Goal: Task Accomplishment & Management: Complete application form

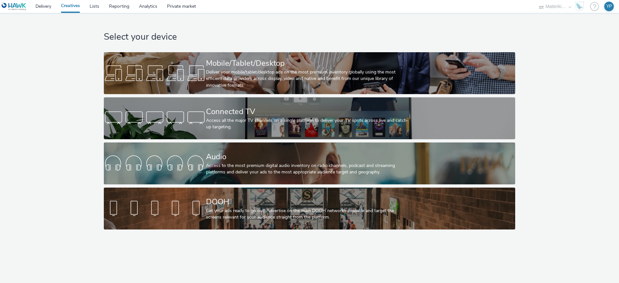
click at [73, 7] on link "Creatives" at bounding box center [70, 6] width 29 height 13
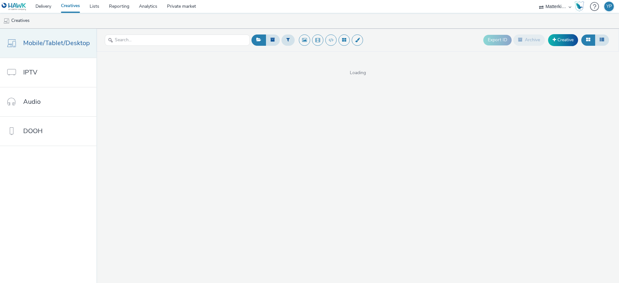
click at [43, 46] on span "Mobile/Tablet/Desktop" at bounding box center [56, 42] width 67 height 9
click at [70, 6] on link "Creatives" at bounding box center [70, 6] width 29 height 13
click at [49, 7] on link "Delivery" at bounding box center [43, 6] width 25 height 13
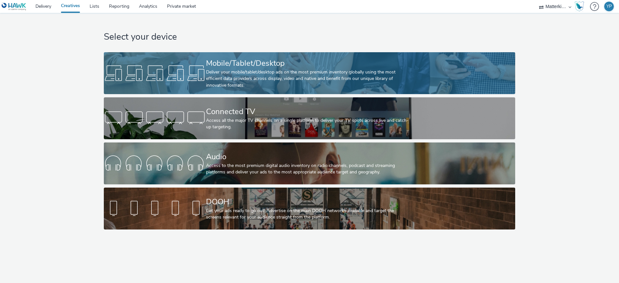
click at [283, 65] on div "Mobile/Tablet/Desktop" at bounding box center [308, 63] width 204 height 11
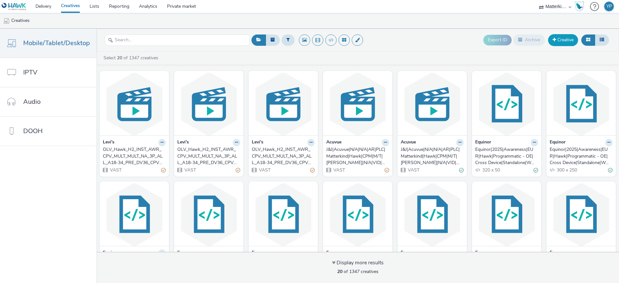
click at [555, 41] on span at bounding box center [554, 39] width 4 height 5
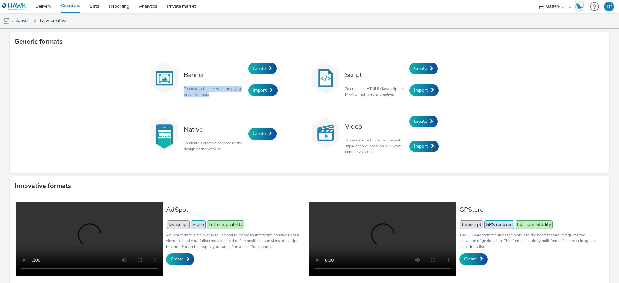
drag, startPoint x: 182, startPoint y: 89, endPoint x: 213, endPoint y: 96, distance: 31.7
click at [213, 96] on div "Banner To create a banner with .png, .jpg or .gif formats." at bounding box center [214, 79] width 68 height 43
drag, startPoint x: 344, startPoint y: 75, endPoint x: 371, endPoint y: 73, distance: 27.8
click at [371, 73] on h3 "Script" at bounding box center [375, 75] width 61 height 9
click at [349, 76] on h3 "Script" at bounding box center [375, 75] width 61 height 9
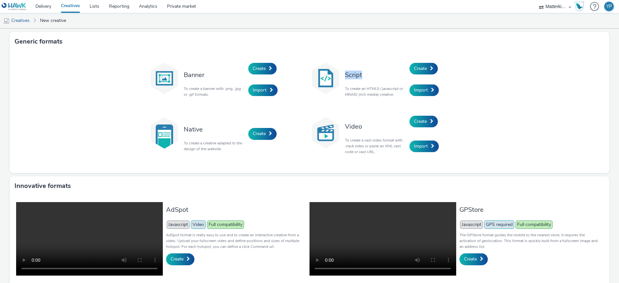
click at [349, 76] on h3 "Script" at bounding box center [375, 75] width 61 height 9
drag, startPoint x: 180, startPoint y: 88, endPoint x: 205, endPoint y: 93, distance: 25.0
click at [205, 93] on p "To create a banner with .png, .jpg or .gif formats." at bounding box center [214, 92] width 61 height 12
click at [205, 94] on p "To create a banner with .png, .jpg or .gif formats." at bounding box center [214, 92] width 61 height 12
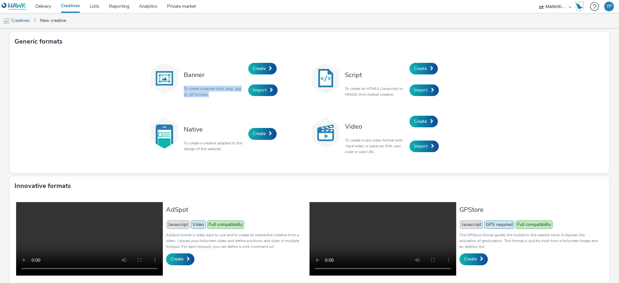
click at [205, 94] on p "To create a banner with .png, .jpg or .gif formats." at bounding box center [214, 92] width 61 height 12
drag, startPoint x: 362, startPoint y: 90, endPoint x: 397, endPoint y: 94, distance: 34.8
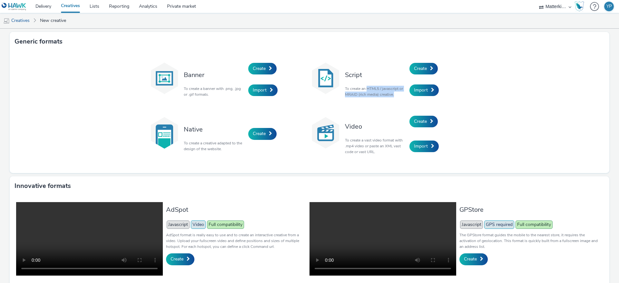
click at [397, 94] on p "To create an HTML5 / javascript or MRAID (rich media) creative." at bounding box center [375, 92] width 61 height 12
drag, startPoint x: 544, startPoint y: 81, endPoint x: 533, endPoint y: 80, distance: 11.3
click at [544, 80] on div "Banner To create a banner with .png, .jpg or .gif formats. Create Import Script…" at bounding box center [309, 112] width 599 height 122
click at [421, 70] on span "Create" at bounding box center [420, 68] width 13 height 6
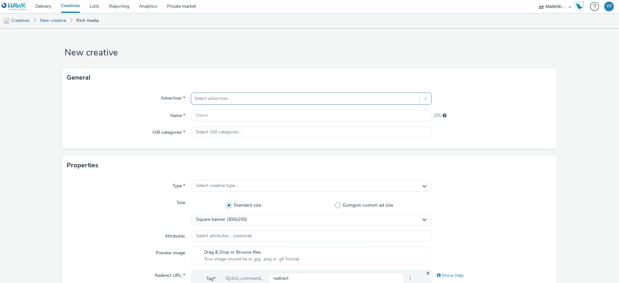
click at [202, 97] on div at bounding box center [305, 99] width 222 height 8
type input "lev"
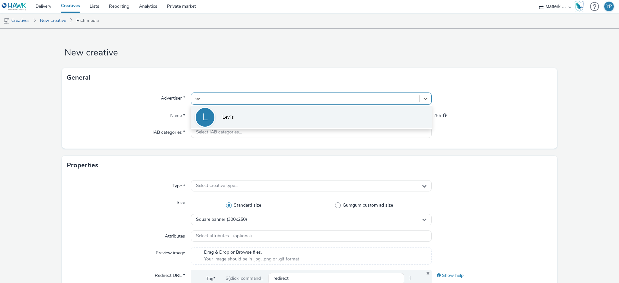
click at [223, 116] on span "Levi's" at bounding box center [227, 117] width 11 height 6
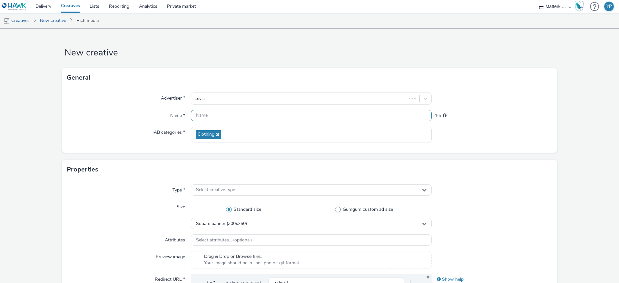
click at [223, 116] on input "text" at bounding box center [311, 115] width 241 height 11
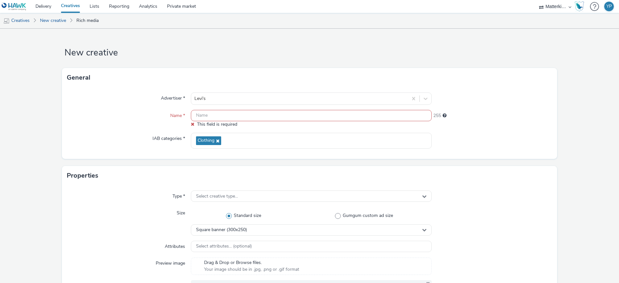
paste input "DDS_Hawk_H2_SBAN_CNS_CTR_MULT_MULT_NA_3P_FEM_A18-34_PRE_DV36_CPM_SSD_300x600_NA…"
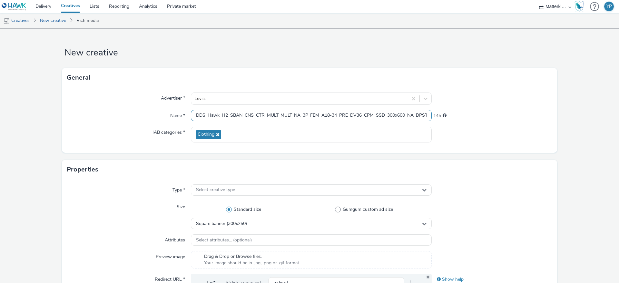
scroll to position [0, 72]
type input "DDS_Hawk_H2_SBAN_CNS_CTR_MULT_MULT_NA_3P_FEM_A18-34_PRE_DV36_CPM_SSD_300x600_NA…"
click at [143, 123] on div "Advertiser * Levi's Name * DDS_Hawk_H2_SBAN_CNS_CTR_MULT_MULT_NA_3P_FEM_A18-34_…" at bounding box center [309, 119] width 495 height 65
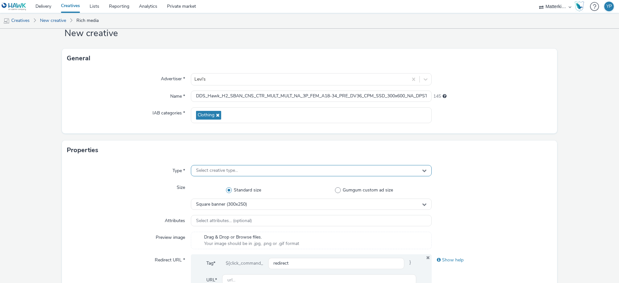
scroll to position [48, 0]
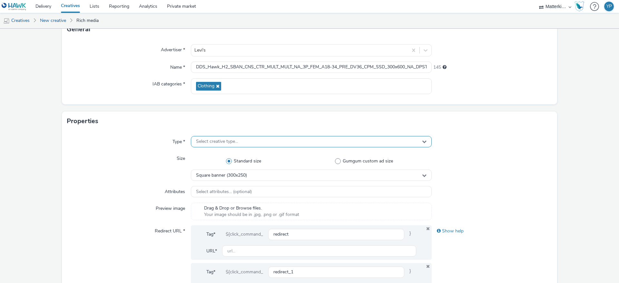
click at [208, 141] on span "Select creative type..." at bounding box center [217, 141] width 42 height 5
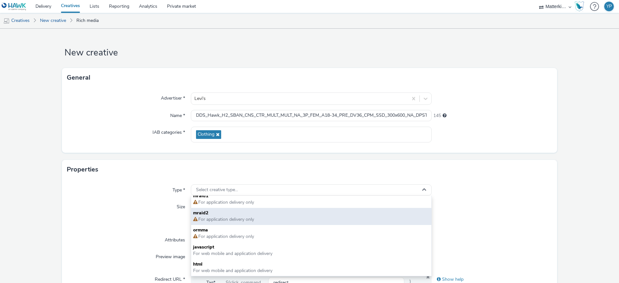
scroll to position [0, 0]
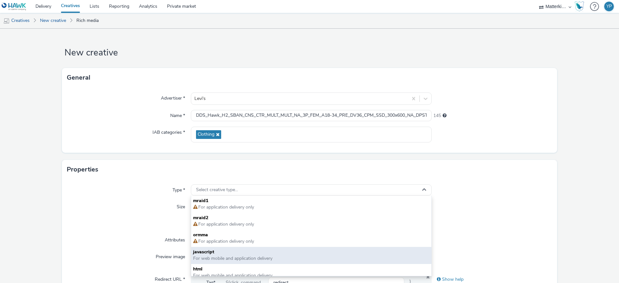
click at [215, 254] on span "javascript" at bounding box center [311, 252] width 236 height 6
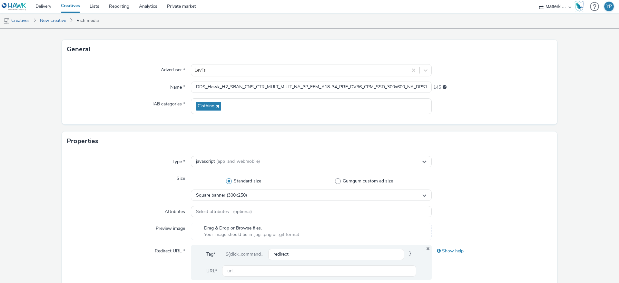
scroll to position [48, 0]
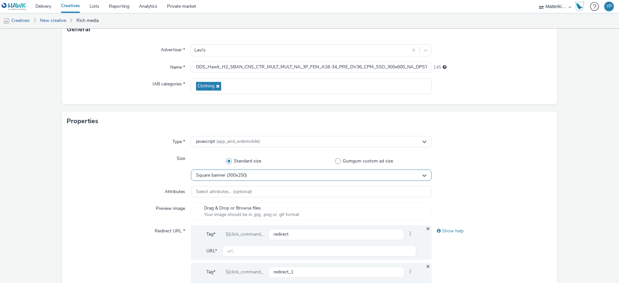
click at [244, 173] on span "Square banner (300x250)" at bounding box center [221, 175] width 51 height 5
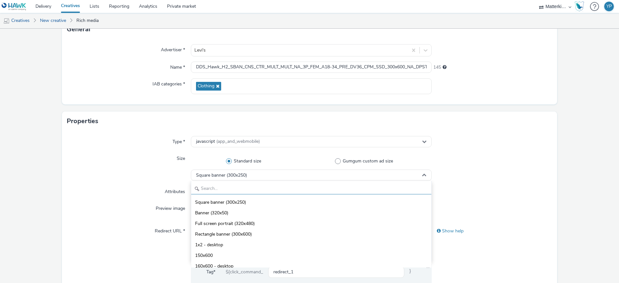
click at [241, 187] on input "text" at bounding box center [311, 188] width 240 height 11
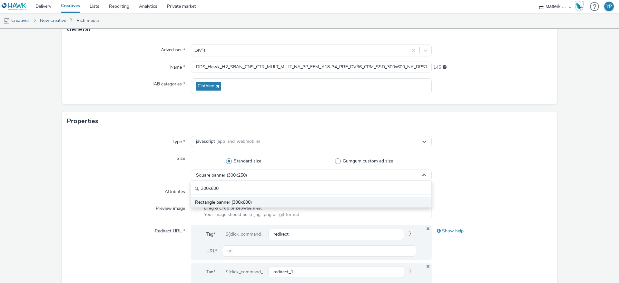
type input "300x600"
click at [239, 199] on span "Rectangle banner (300x600)" at bounding box center [223, 202] width 57 height 6
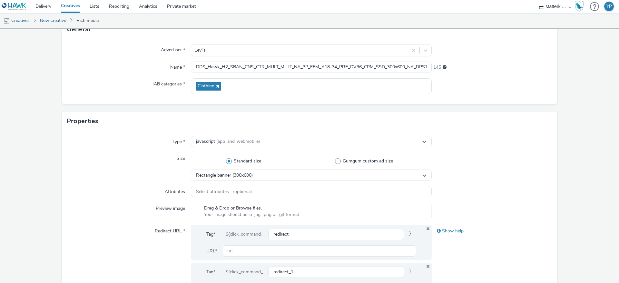
click at [150, 189] on div "Attributes" at bounding box center [129, 192] width 124 height 12
click at [213, 189] on span "Select attributes... (optional)" at bounding box center [224, 191] width 56 height 5
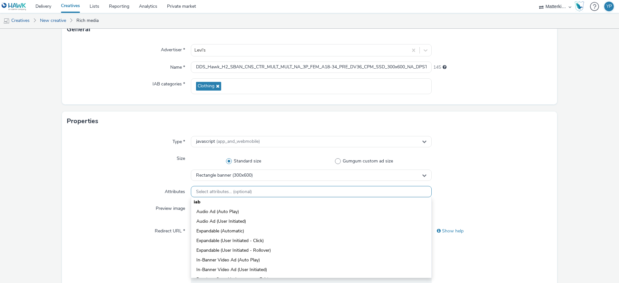
click at [213, 189] on span "Select attributes... (optional)" at bounding box center [224, 191] width 56 height 5
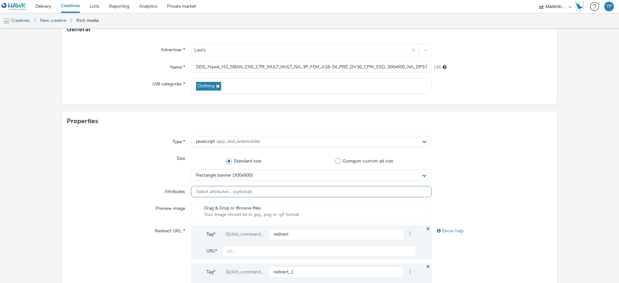
click at [213, 189] on span "Select attributes... (optional)" at bounding box center [224, 191] width 56 height 5
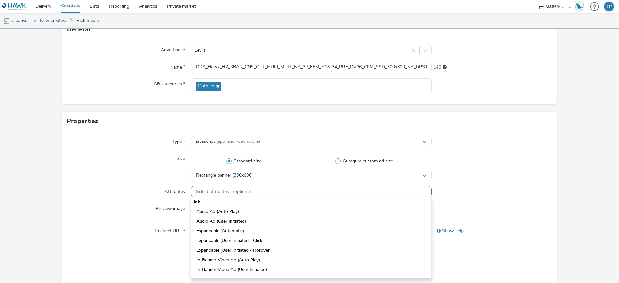
click at [213, 189] on span "Select attributes... (optional)" at bounding box center [224, 191] width 56 height 5
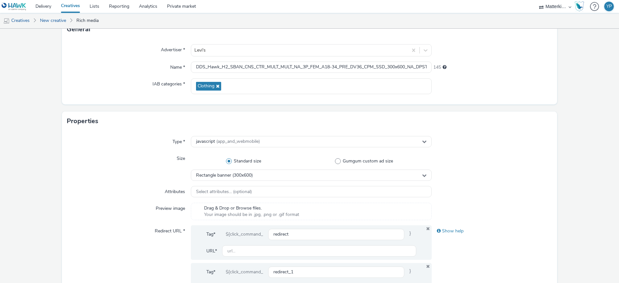
click at [150, 190] on div "Attributes" at bounding box center [129, 192] width 124 height 12
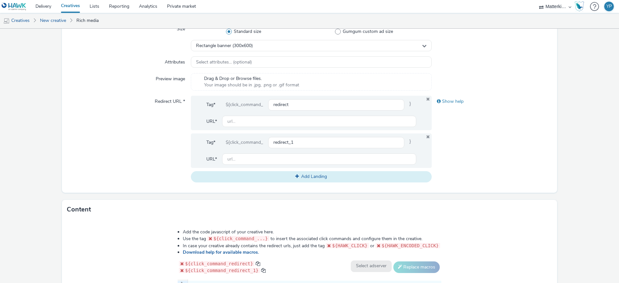
scroll to position [193, 0]
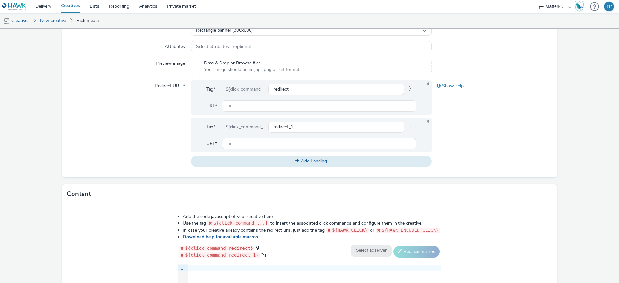
click at [165, 87] on label "Redirect URL *" at bounding box center [169, 84] width 35 height 9
click at [419, 118] on div "Tag* ${click_command_ redirect_1 } URL*" at bounding box center [311, 135] width 241 height 34
click at [421, 119] on div "Tag* ${click_command_ redirect_1 } URL*" at bounding box center [311, 135] width 241 height 34
click at [425, 121] on icon at bounding box center [427, 121] width 5 height 4
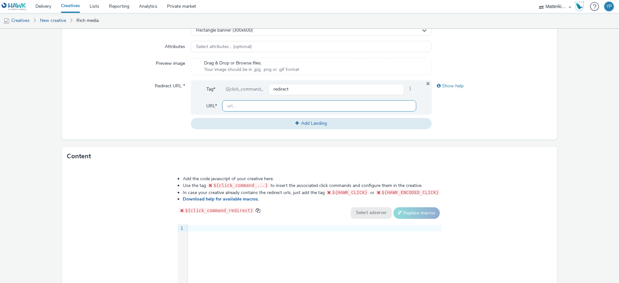
click at [244, 104] on input "text" at bounding box center [319, 105] width 194 height 11
click at [162, 107] on div "Redirect URL *" at bounding box center [129, 104] width 124 height 49
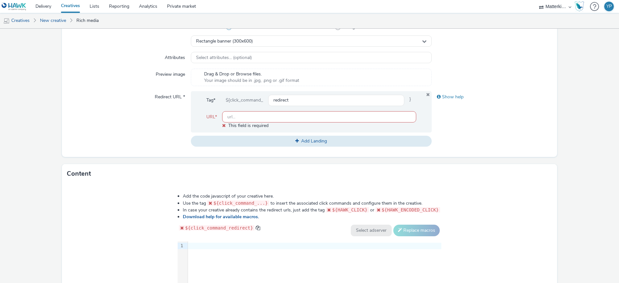
scroll to position [242, 0]
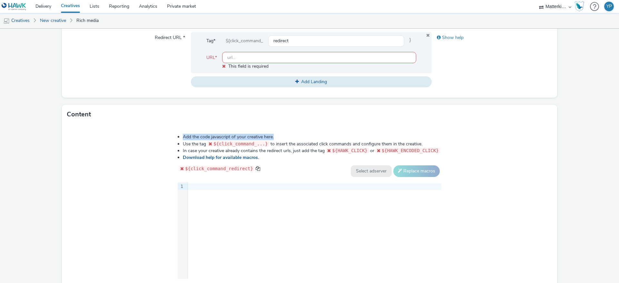
drag, startPoint x: 183, startPoint y: 134, endPoint x: 277, endPoint y: 133, distance: 94.7
click at [277, 133] on div "Add the code javascript of your creative here. Use the tag ${click_command_...}…" at bounding box center [309, 208] width 310 height 159
click at [283, 134] on li "Add the code javascript of your creative here." at bounding box center [312, 137] width 258 height 6
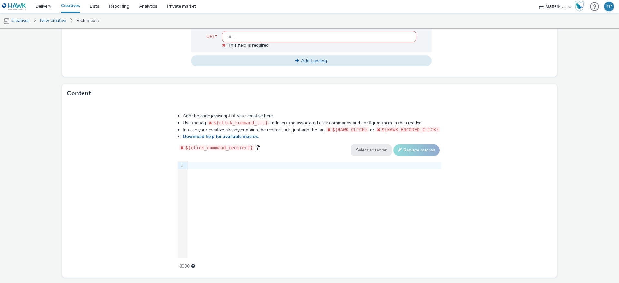
scroll to position [280, 0]
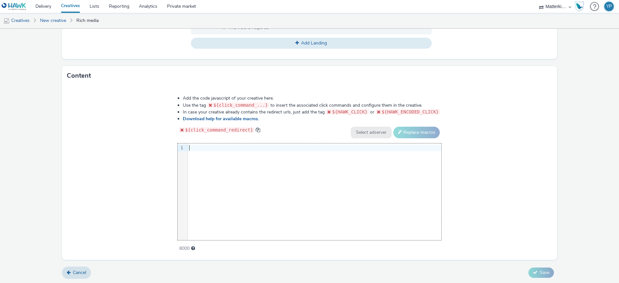
click at [286, 177] on div "9 1 ›" at bounding box center [310, 191] width 264 height 97
click at [249, 172] on div "9 1 ›" at bounding box center [310, 191] width 264 height 97
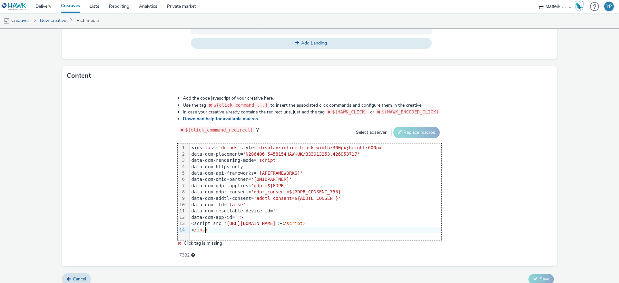
click at [134, 163] on div "Add the code javascript of your creative here. Use the tag ${click_command_...}…" at bounding box center [309, 175] width 495 height 181
click at [208, 231] on div "< /ins>" at bounding box center [315, 230] width 252 height 6
click at [144, 219] on div "Add the code javascript of your creative here. Use the tag ${click_command_...}…" at bounding box center [309, 175] width 495 height 181
click at [351, 131] on select "Select adserver Sizmek DCM Adform Sting" at bounding box center [371, 133] width 41 height 12
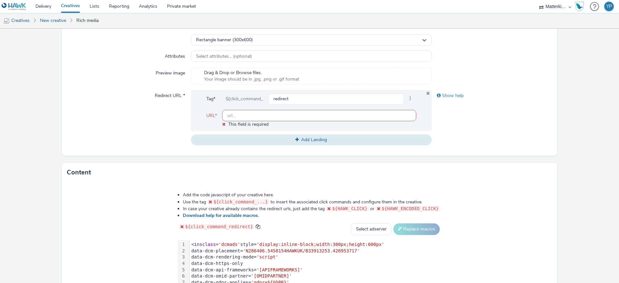
click at [246, 115] on input "text" at bounding box center [319, 115] width 194 height 11
paste input "https://ad.doubleclick.net/ddm/jump/N286406.5458154HAWKUK/B33913253.426953717;s…"
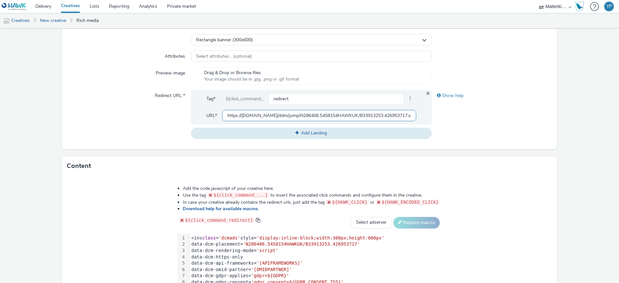
scroll to position [0, 181]
type input "https://ad.doubleclick.net/ddm/jump/N286406.5458154HAWKUK/B33913253.426953717;s…"
click at [157, 132] on div "Redirect URL *" at bounding box center [129, 114] width 124 height 49
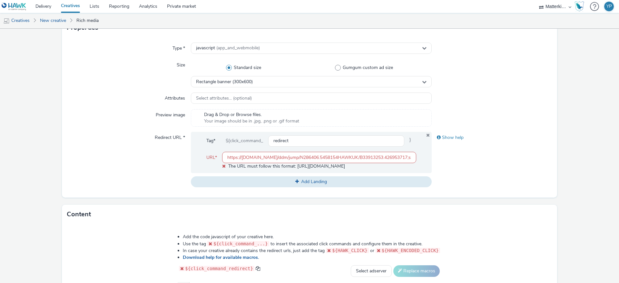
scroll to position [287, 0]
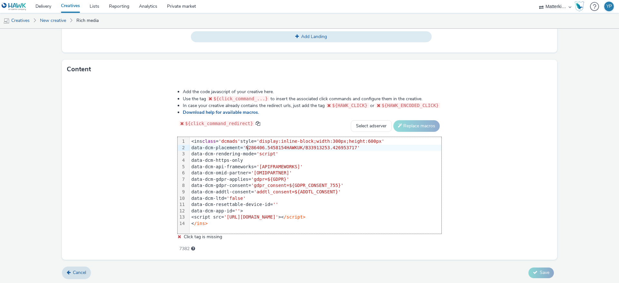
click at [247, 149] on div "data-dcm-placement= 'N286406.5458154HAWKUK/B33913253.426953717'" at bounding box center [315, 148] width 252 height 6
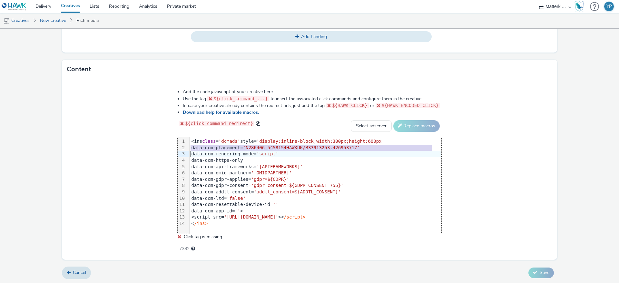
click at [247, 149] on div "data-dcm-placement= 'N286406.5458154HAWKUK/B33913253.426953717'" at bounding box center [315, 148] width 252 height 6
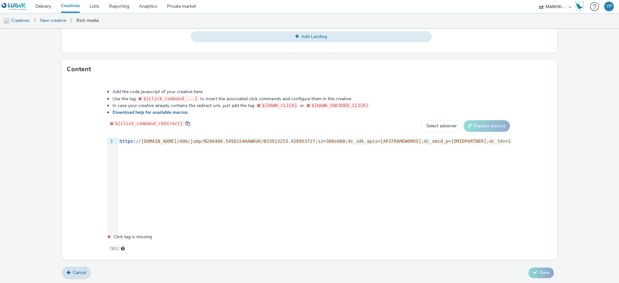
click at [100, 158] on div "Add the code javascript of your creative here. Use the tag ${click_command_...}…" at bounding box center [309, 166] width 450 height 165
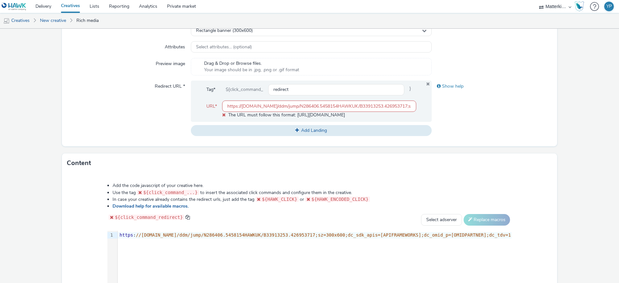
scroll to position [190, 0]
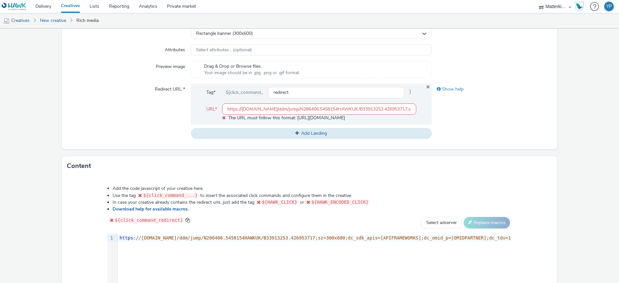
click at [250, 106] on input "https://ad.doubleclick.net/ddm/jump/N286406.5458154HAWKUK/B33913253.426953717;s…" at bounding box center [319, 108] width 194 height 11
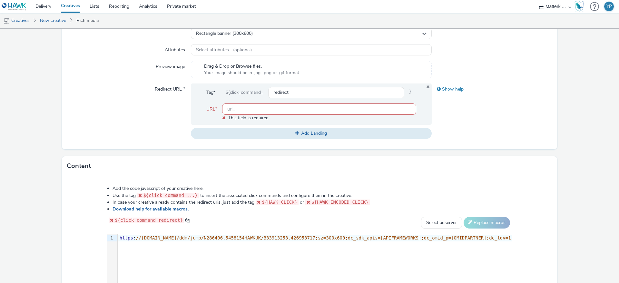
click at [158, 146] on form "New creative General Advertiser * Levi's Name * DDS_Hawk_H2_SBAN_CNS_CTR_MULT_M…" at bounding box center [309, 110] width 619 height 542
drag, startPoint x: 118, startPoint y: 189, endPoint x: 212, endPoint y: 186, distance: 94.1
click at [212, 186] on ul "Add the code javascript of your creative here. Use the tag ${click_command_...}…" at bounding box center [309, 198] width 404 height 27
drag, startPoint x: 121, startPoint y: 195, endPoint x: 127, endPoint y: 195, distance: 5.8
click at [127, 195] on li "Use the tag ${click_command_...} to insert the associated click commands and co…" at bounding box center [311, 195] width 399 height 7
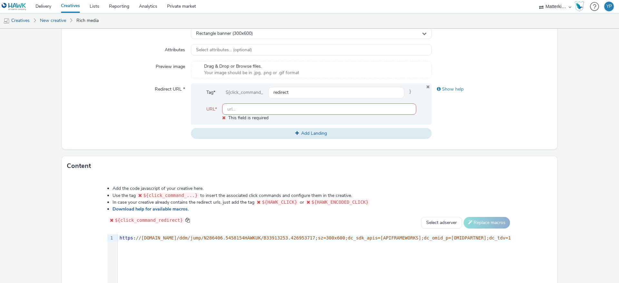
click at [137, 194] on li "Use the tag ${click_command_...} to insert the associated click commands and co…" at bounding box center [311, 195] width 399 height 7
drag, startPoint x: 119, startPoint y: 194, endPoint x: 176, endPoint y: 193, distance: 57.4
click at [174, 193] on ul "Add the code javascript of your creative here. Use the tag ${click_command_...}…" at bounding box center [309, 198] width 404 height 27
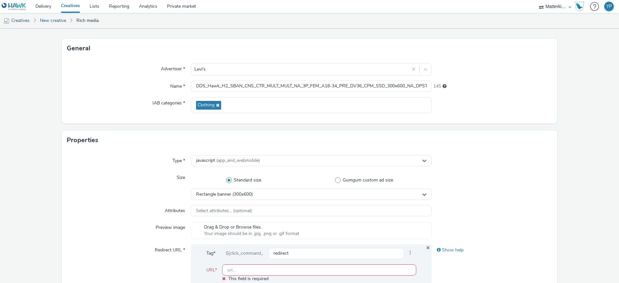
scroll to position [126, 0]
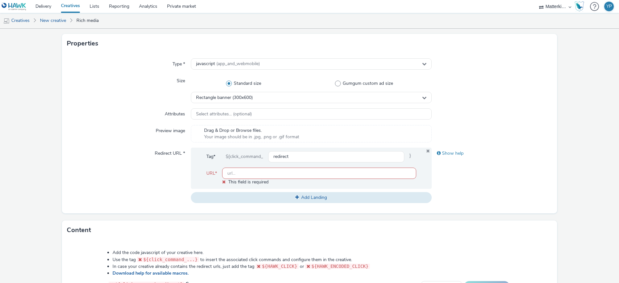
click at [492, 187] on div "Show help" at bounding box center [491, 175] width 121 height 55
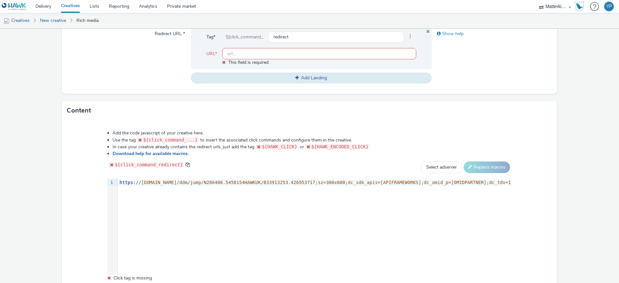
scroll to position [271, 0]
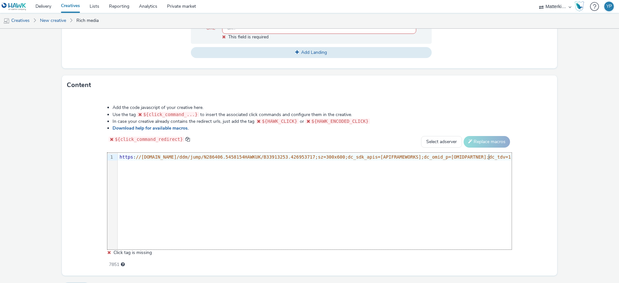
click at [375, 169] on div "9 1 › https : //ad.doubleclick.net/ddm/jump/N286406.5458154HAWKUK/B33913253.426…" at bounding box center [309, 201] width 404 height 97
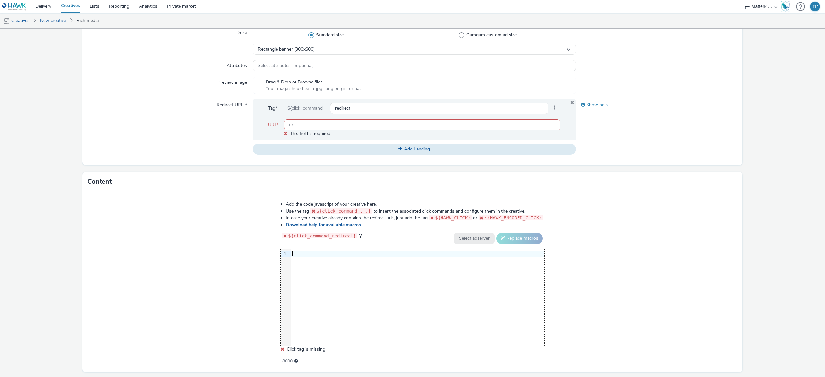
scroll to position [174, 0]
click at [368, 283] on div "9 1 ›" at bounding box center [413, 297] width 264 height 97
click at [369, 283] on div "9 1 ›" at bounding box center [413, 297] width 264 height 97
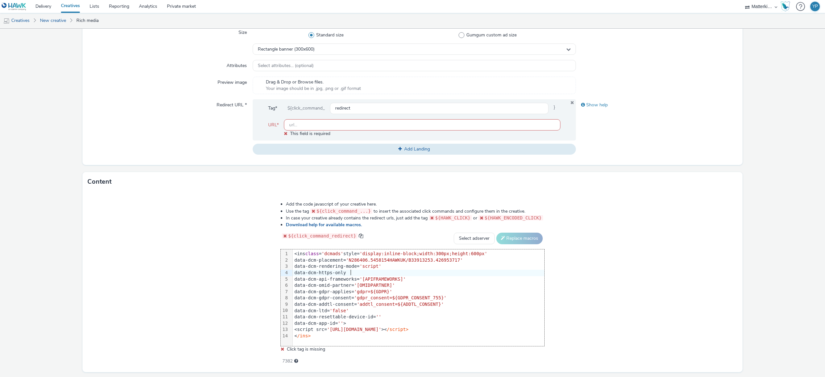
click at [592, 272] on div "Add the code javascript of your creative here. Use the tag ${click_command_...}…" at bounding box center [412, 281] width 660 height 181
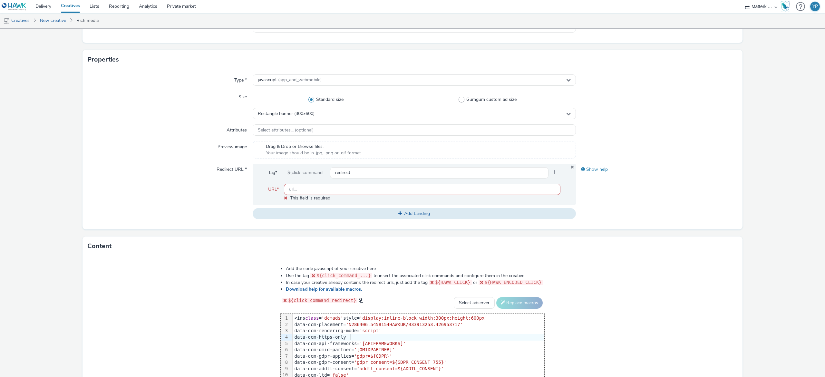
click at [474, 186] on input "text" at bounding box center [422, 189] width 276 height 11
paste input "https://ad.doubleclick.net/ddm/jump/N286406.5458154HAWKUK/B33913253.426953717;s…"
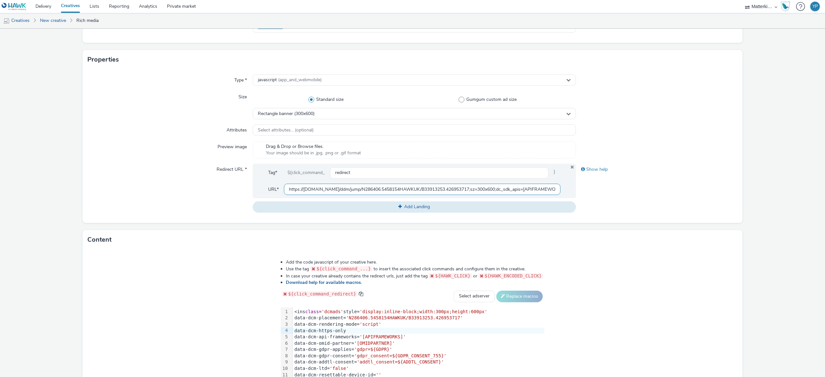
scroll to position [0, 100]
type input "https://ad.doubleclick.net/ddm/jump/N286406.5458154HAWKUK/B33913253.426953717;s…"
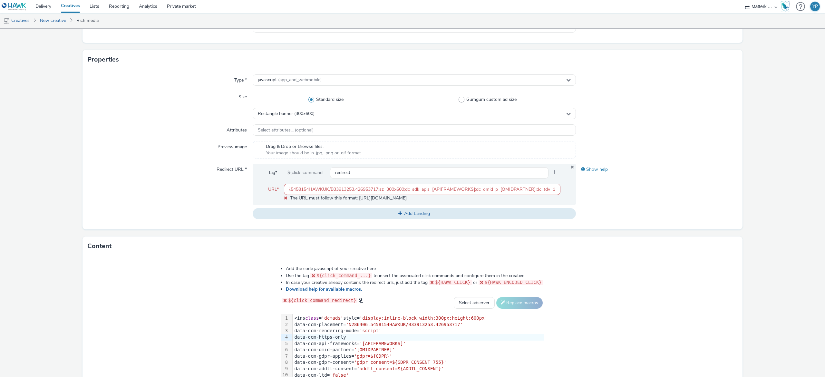
click at [618, 224] on form "New creative General Advertiser * Levi's Name * DDS_Hawk_H2_SBAN_CNS_CTR_MULT_M…" at bounding box center [412, 190] width 825 height 542
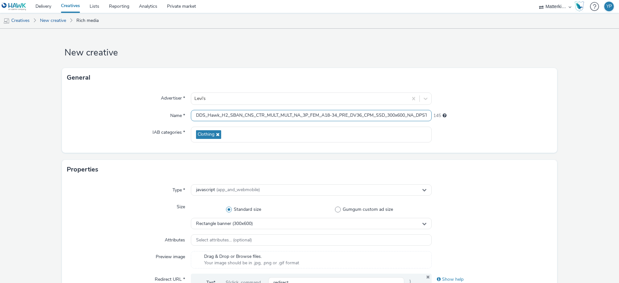
scroll to position [0, 72]
drag, startPoint x: 404, startPoint y: 113, endPoint x: 502, endPoint y: 116, distance: 98.3
click at [502, 116] on div "Name * DDS_Hawk_H2_SBAN_CNS_CTR_MULT_MULT_NA_3P_FEM_A18-34_PRE_DV36_CPM_SSD_300…" at bounding box center [309, 116] width 485 height 12
click at [490, 124] on div "Advertiser * Levi's Name * DDS_Hawk_H2_SBAN_CNS_CTR_MULT_MULT_NA_3P_FEM_A18-34_…" at bounding box center [309, 119] width 495 height 65
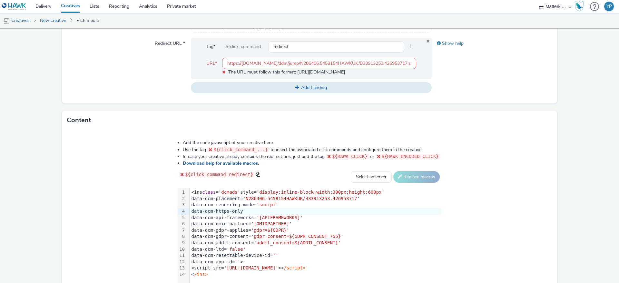
scroll to position [287, 0]
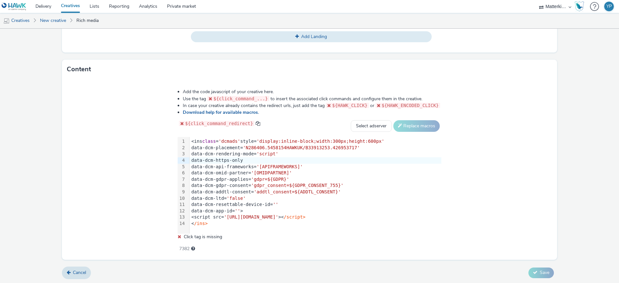
drag, startPoint x: 264, startPoint y: 191, endPoint x: 267, endPoint y: 190, distance: 3.9
click at [264, 191] on span "'addtl_consent=${ADDTL_CONSENT}'" at bounding box center [297, 191] width 87 height 5
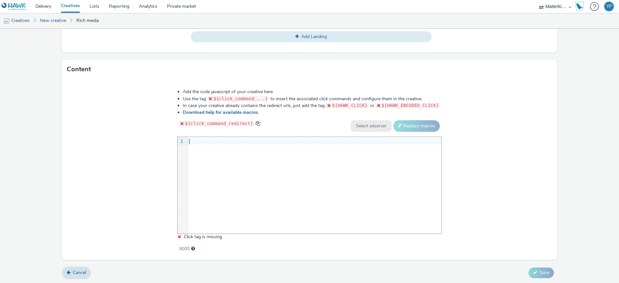
click at [297, 194] on div "9 1 ›" at bounding box center [310, 185] width 264 height 97
click at [290, 173] on div "9 1 ›" at bounding box center [310, 185] width 264 height 97
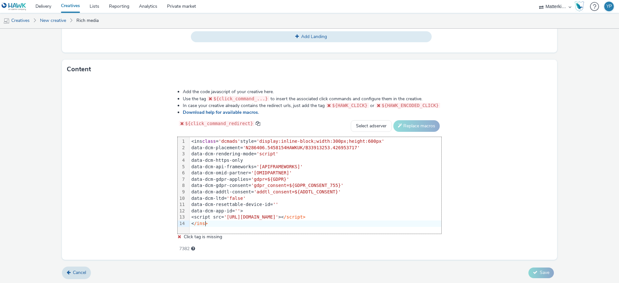
click at [131, 183] on div "Add the code javascript of your creative here. Use the tag ${click_command_...}…" at bounding box center [309, 169] width 495 height 181
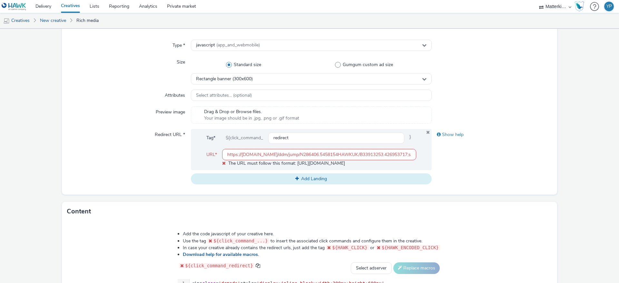
scroll to position [142, 0]
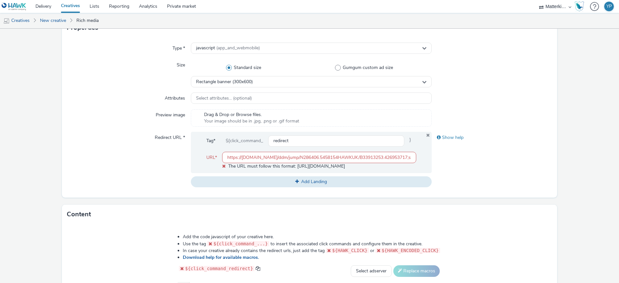
click at [253, 157] on input "https://ad.doubleclick.net/ddm/jump/N286406.5458154HAWKUK/B33913253.426953717;s…" at bounding box center [319, 157] width 194 height 11
paste input "[URL][DOMAIN_NAME]"
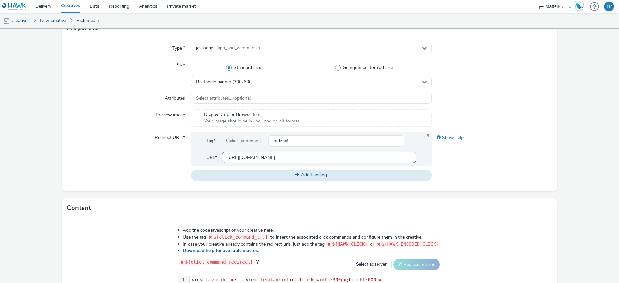
type input "[URL][DOMAIN_NAME]"
click at [479, 170] on div "Show help" at bounding box center [491, 156] width 121 height 49
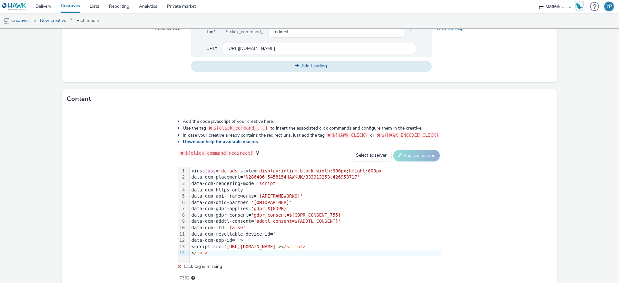
scroll to position [184, 0]
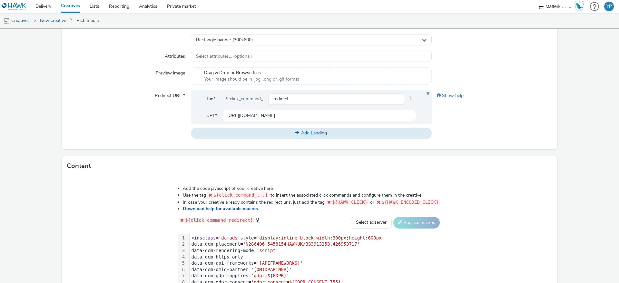
click at [354, 156] on div "Content" at bounding box center [309, 165] width 495 height 19
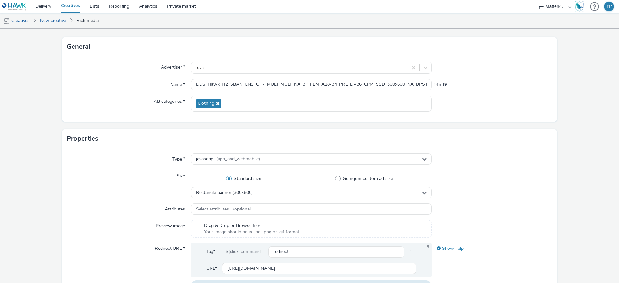
scroll to position [0, 0]
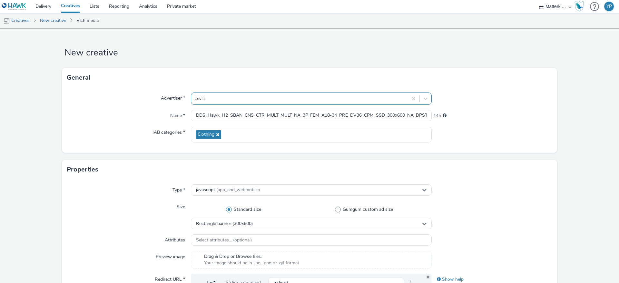
click at [225, 95] on div at bounding box center [299, 99] width 210 height 8
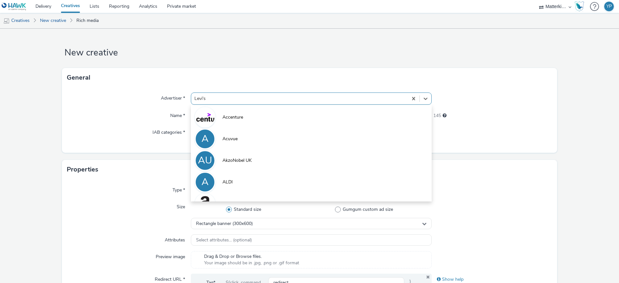
click at [497, 135] on div at bounding box center [491, 135] width 121 height 16
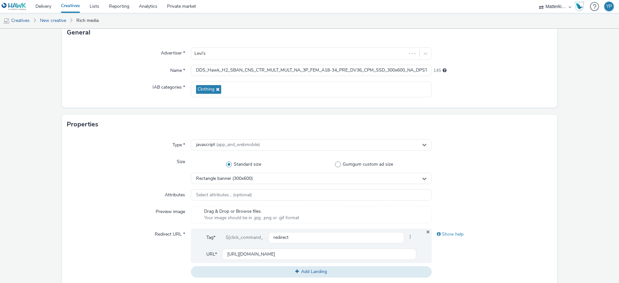
scroll to position [145, 0]
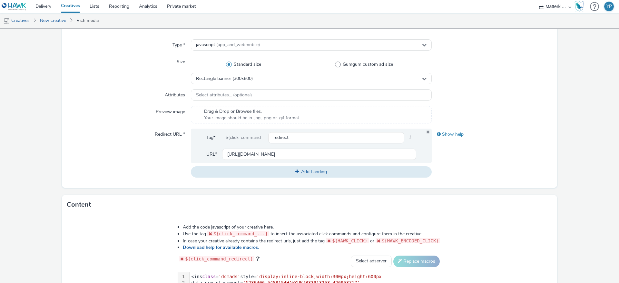
click at [455, 190] on form "New creative General Advertiser * Levi's Name * DDS_Hawk_H2_SBAN_CNS_CTR_MULT_M…" at bounding box center [309, 151] width 619 height 535
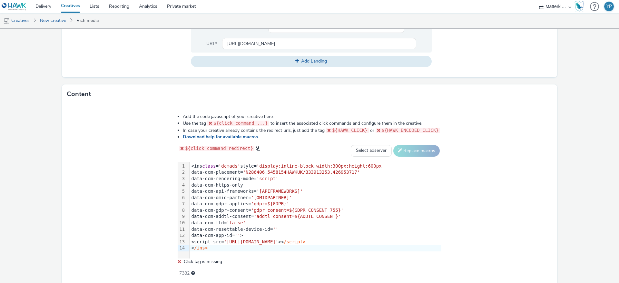
scroll to position [280, 0]
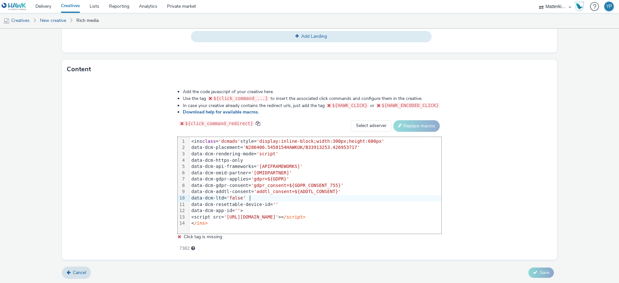
click at [307, 198] on div "data-dcm-ltd= 'false'" at bounding box center [315, 198] width 252 height 6
click at [303, 225] on div "< /ins>" at bounding box center [315, 223] width 252 height 6
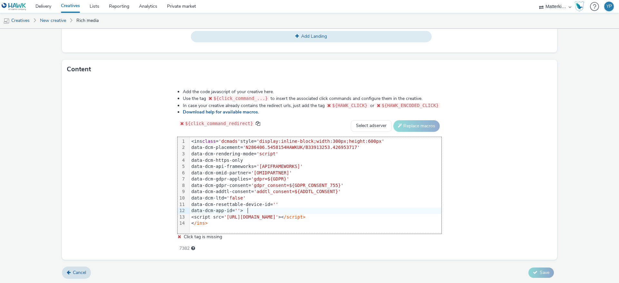
click at [340, 213] on div "data-dcm-app-id= '' >" at bounding box center [315, 210] width 252 height 6
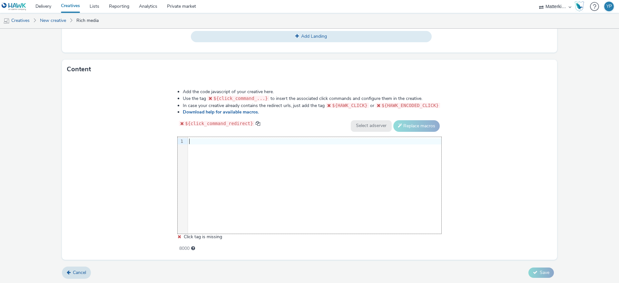
click at [258, 174] on div "9 1 ›" at bounding box center [310, 185] width 264 height 97
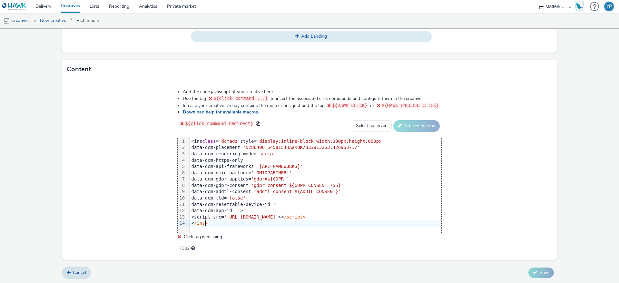
click at [470, 166] on div "Add the code javascript of your creative here. Use the tag ${click_command_...}…" at bounding box center [309, 169] width 495 height 181
click at [310, 249] on div "7382" at bounding box center [310, 247] width 264 height 9
click at [507, 124] on div "Add the code javascript of your creative here. Use the tag ${click_command_...}…" at bounding box center [309, 169] width 495 height 181
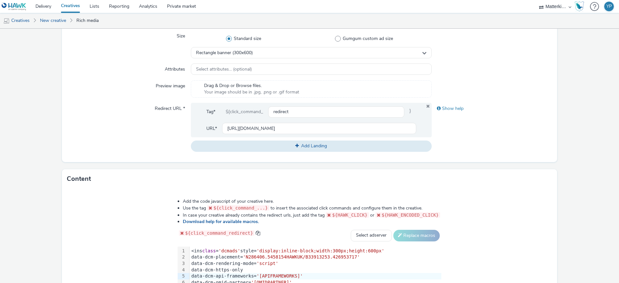
scroll to position [184, 0]
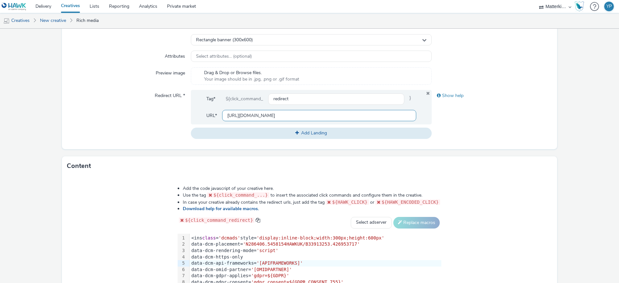
click at [296, 116] on input "[URL][DOMAIN_NAME]" at bounding box center [319, 115] width 194 height 11
click at [472, 150] on form "New creative General Advertiser * Levi's Name * DDS_Hawk_H2_SBAN_CNS_CTR_MULT_M…" at bounding box center [309, 112] width 619 height 535
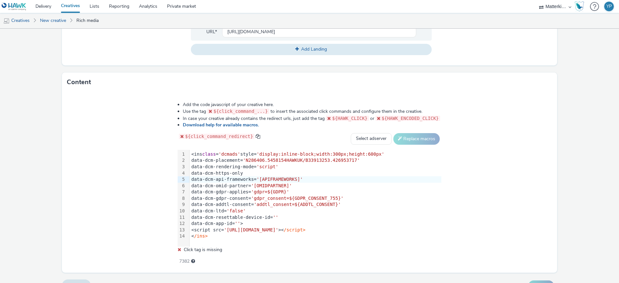
scroll to position [280, 0]
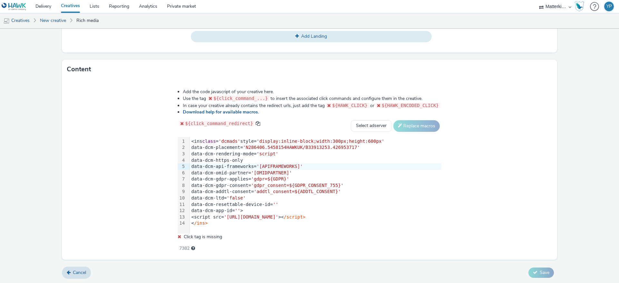
click at [265, 217] on span "'[URL][DOMAIN_NAME]'" at bounding box center [251, 216] width 54 height 5
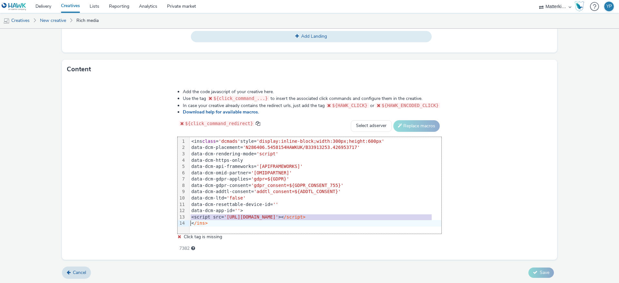
click at [265, 217] on span "'[URL][DOMAIN_NAME]'" at bounding box center [251, 216] width 54 height 5
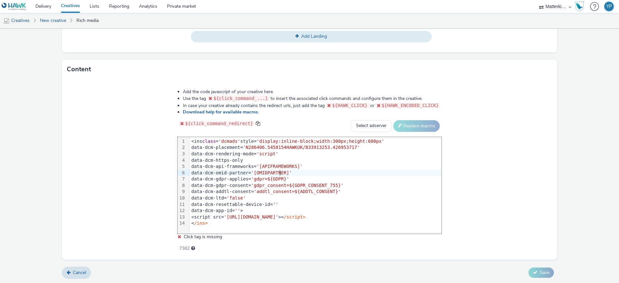
click at [281, 173] on span "'[OMIDPARTNER]'" at bounding box center [271, 172] width 41 height 5
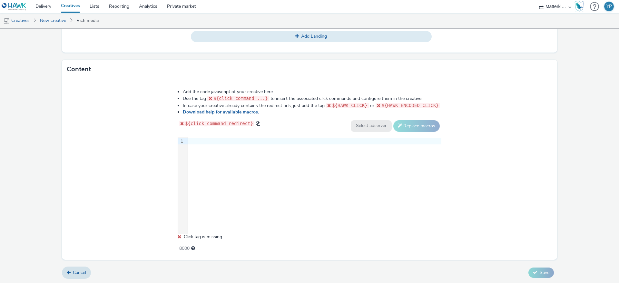
click at [179, 235] on icon at bounding box center [180, 236] width 4 height 5
click at [244, 208] on div "9 1 ›" at bounding box center [310, 185] width 264 height 97
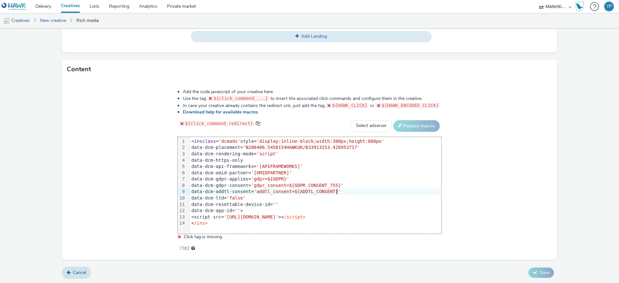
click at [469, 192] on div "Add the code javascript of your creative here. Use the tag ${click_command_...}…" at bounding box center [309, 169] width 495 height 181
click at [202, 238] on span "Click tag is missing" at bounding box center [203, 237] width 38 height 6
click at [194, 237] on span "Click tag is missing" at bounding box center [203, 237] width 38 height 6
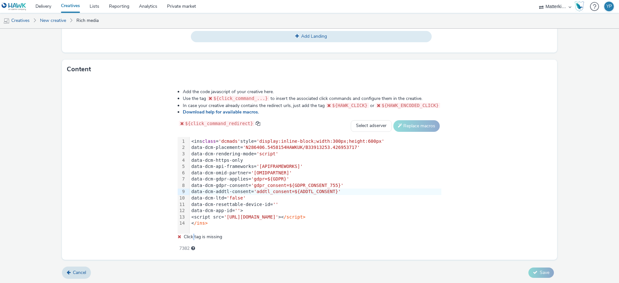
click at [194, 237] on span "Click tag is missing" at bounding box center [203, 237] width 38 height 6
click at [352, 127] on select "Select adserver Sizmek DCM Adform Sting" at bounding box center [371, 126] width 41 height 12
select select "dcm"
click at [351, 120] on select "Select adserver Sizmek DCM Adform Sting" at bounding box center [371, 126] width 41 height 12
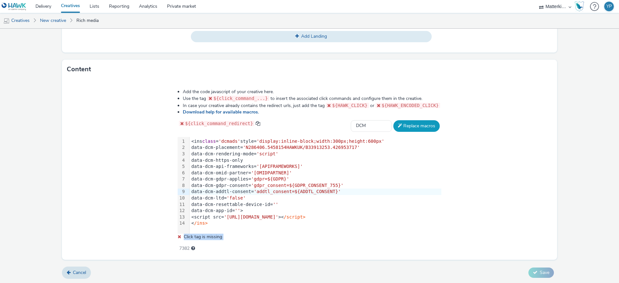
click at [398, 127] on button "Replace macros" at bounding box center [416, 126] width 46 height 12
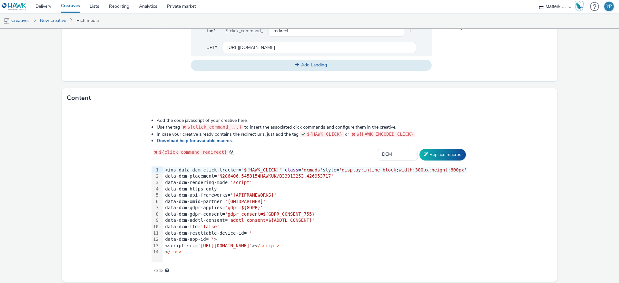
scroll to position [274, 0]
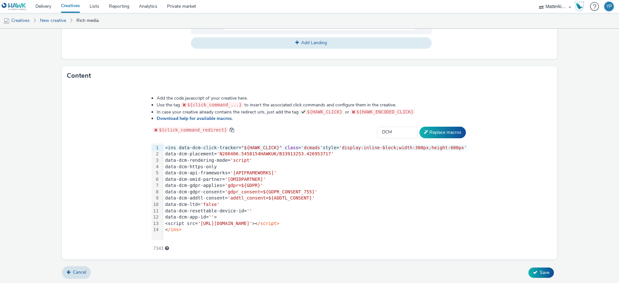
click at [557, 123] on form "New creative General Advertiser * Levi's Name * DDS_Hawk_H2_SBAN_CNS_CTR_MULT_M…" at bounding box center [309, 19] width 619 height 529
drag, startPoint x: 201, startPoint y: 103, endPoint x: 251, endPoint y: 101, distance: 50.3
click at [244, 101] on div "${click_command_...}" at bounding box center [212, 104] width 64 height 7
drag, startPoint x: 264, startPoint y: 101, endPoint x: 285, endPoint y: 103, distance: 21.9
click at [273, 101] on li "Use the tag ${click_command_...} to insert the associated click commands and co…" at bounding box center [312, 104] width 311 height 7
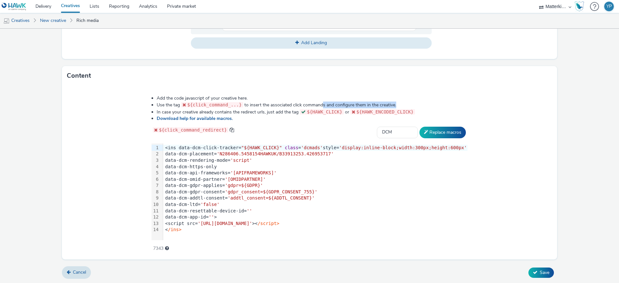
drag, startPoint x: 325, startPoint y: 103, endPoint x: 398, endPoint y: 101, distance: 73.5
click at [398, 101] on li "Use the tag ${click_command_...} to insert the associated click commands and co…" at bounding box center [312, 104] width 311 height 7
drag, startPoint x: 171, startPoint y: 112, endPoint x: 291, endPoint y: 110, distance: 119.6
click at [275, 110] on li "In case your creative already contains the redirect urls, just add the tag ${HA…" at bounding box center [312, 112] width 311 height 7
click at [293, 110] on li "In case your creative already contains the redirect urls, just add the tag ${HA…" at bounding box center [312, 112] width 311 height 7
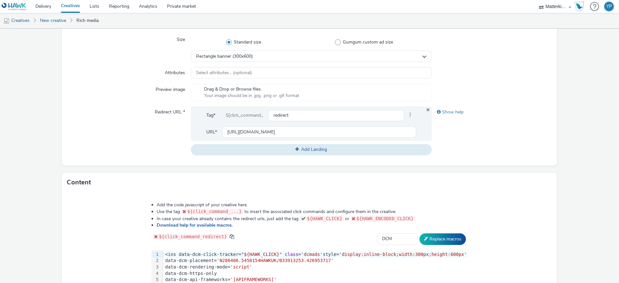
scroll to position [81, 0]
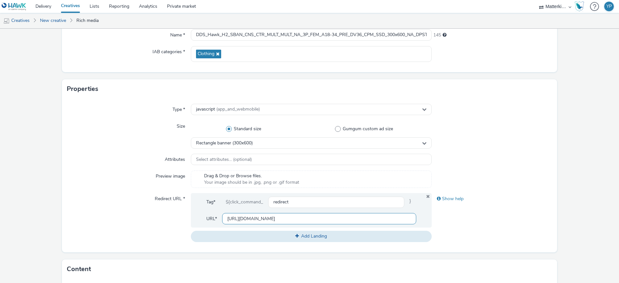
drag, startPoint x: 295, startPoint y: 217, endPoint x: 211, endPoint y: 215, distance: 84.4
click at [211, 215] on div "URL* https://www.levi.com/GB/en_GB/" at bounding box center [311, 218] width 210 height 11
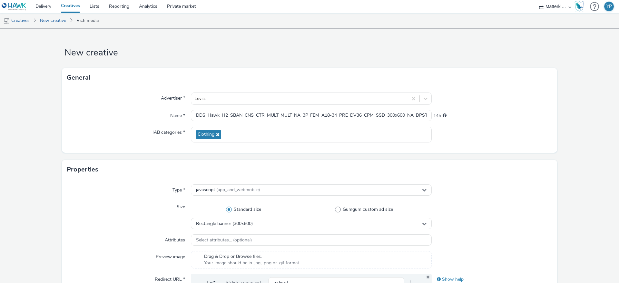
scroll to position [274, 0]
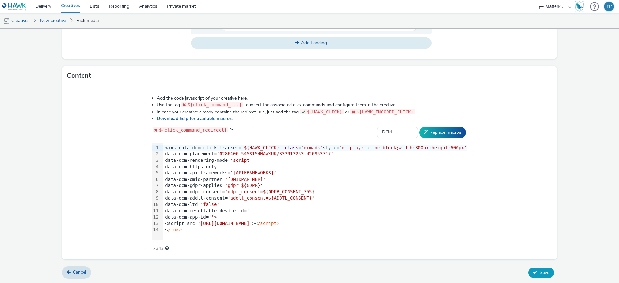
click at [533, 273] on icon at bounding box center [535, 272] width 5 height 5
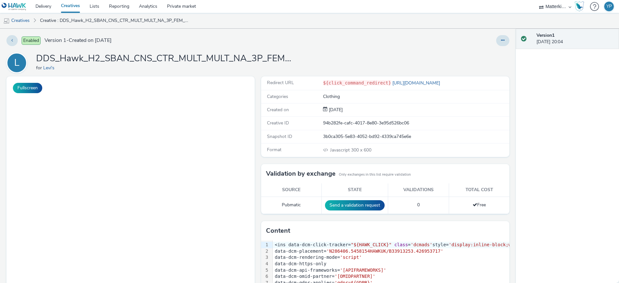
click at [366, 83] on code "${click_command_redirect}" at bounding box center [357, 82] width 68 height 5
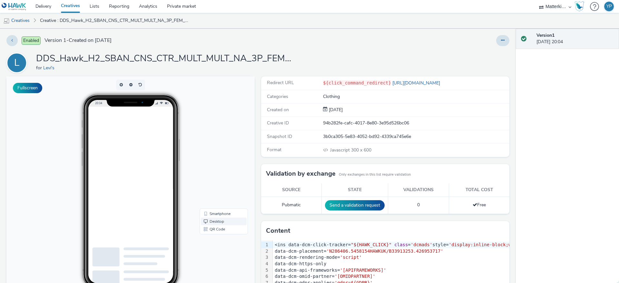
scroll to position [48, 0]
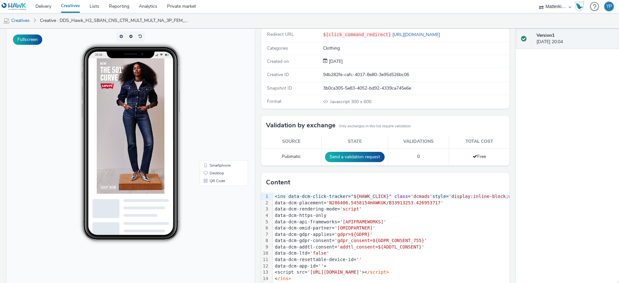
click at [141, 181] on img at bounding box center [145, 154] width 97 height 193
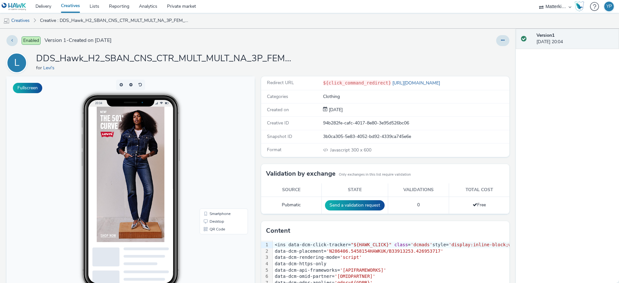
click at [151, 212] on img at bounding box center [145, 203] width 97 height 193
click at [501, 39] on icon at bounding box center [503, 40] width 4 height 5
click at [473, 53] on link "Edit" at bounding box center [485, 53] width 48 height 13
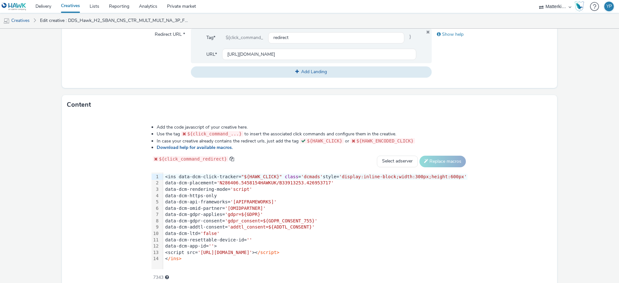
scroll to position [274, 0]
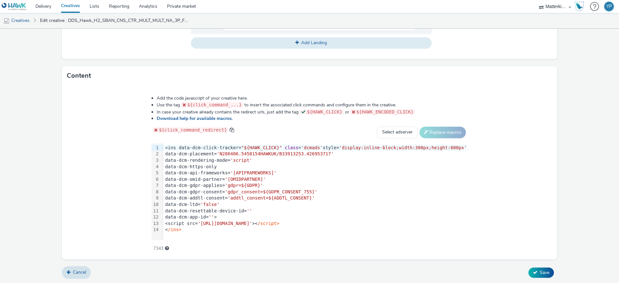
click at [205, 228] on div "< /ins>" at bounding box center [315, 230] width 304 height 6
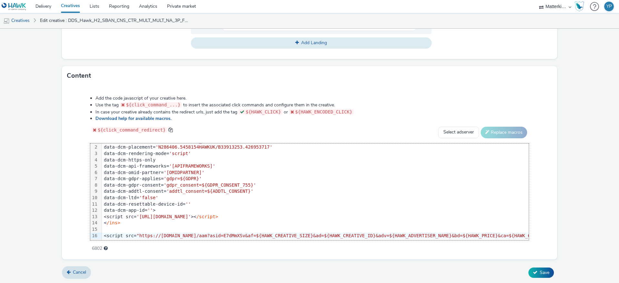
scroll to position [14, 925]
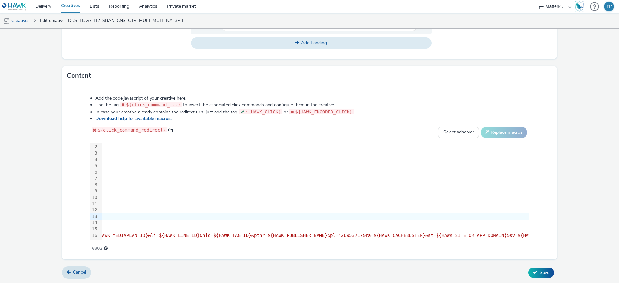
click at [67, 210] on div "Add the code javascript of your creative here. Use the tag ${click_command_...}…" at bounding box center [309, 170] width 485 height 159
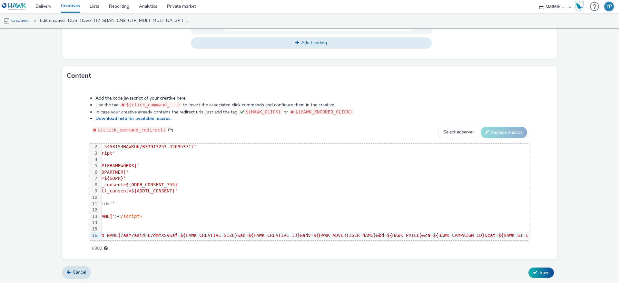
scroll to position [14, 0]
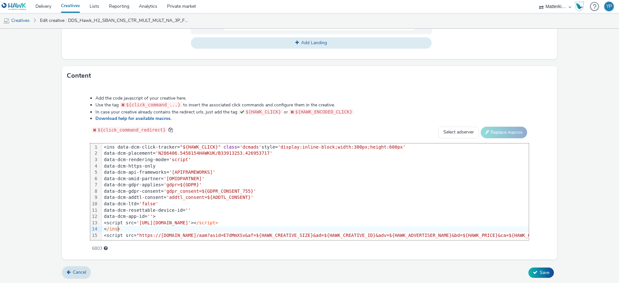
scroll to position [8, 0]
click at [533, 273] on icon at bounding box center [535, 272] width 5 height 5
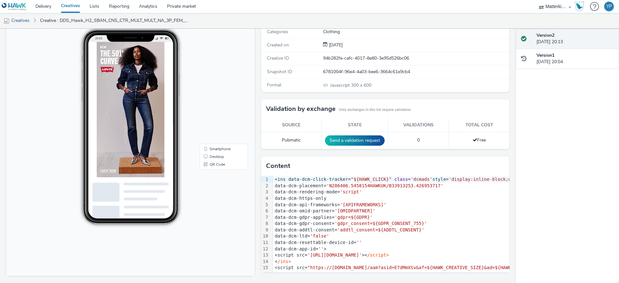
scroll to position [8, 0]
click at [159, 154] on img at bounding box center [145, 138] width 97 height 193
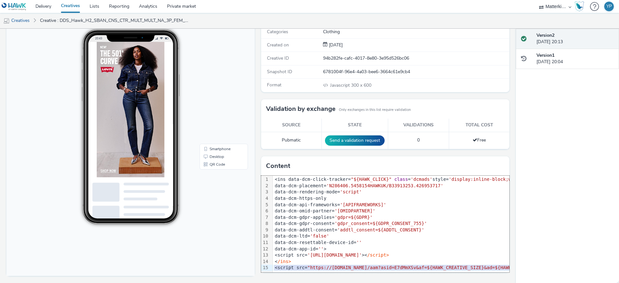
click at [526, 185] on div "Version 2 29 August 2025, 20:13 Version 1 29 August 2025, 20:04" at bounding box center [567, 156] width 103 height 254
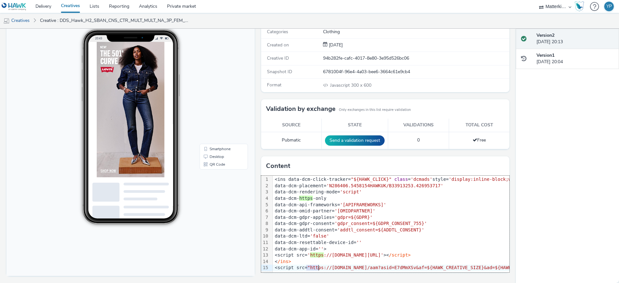
click at [573, 187] on div "Version 2 29 August 2025, 20:13 Version 1 29 August 2025, 20:04" at bounding box center [567, 156] width 103 height 254
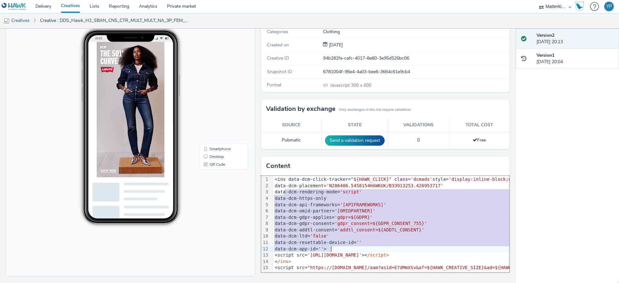
drag, startPoint x: 281, startPoint y: 182, endPoint x: 352, endPoint y: 242, distance: 93.0
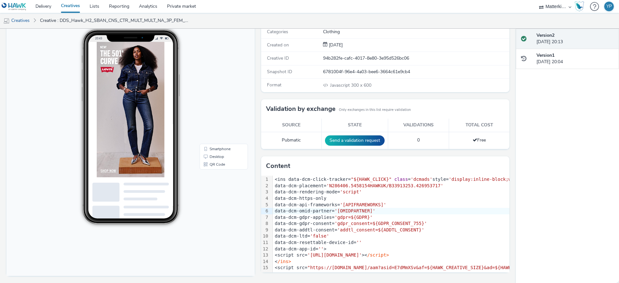
drag, startPoint x: 285, startPoint y: 294, endPoint x: 225, endPoint y: 118, distance: 185.9
click at [218, 107] on body "20:43 Smartphone Desktop QR Code" at bounding box center [130, 144] width 248 height 264
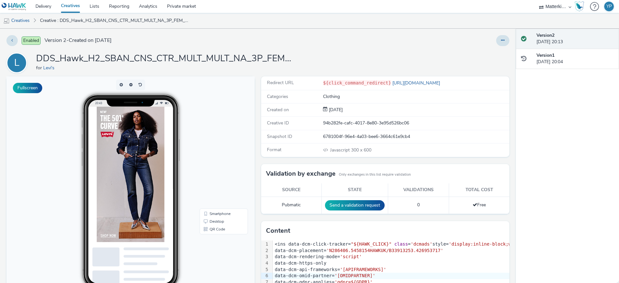
click at [167, 144] on img at bounding box center [145, 203] width 97 height 193
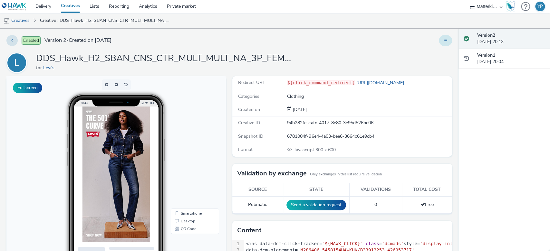
drag, startPoint x: 437, startPoint y: 32, endPoint x: 437, endPoint y: 35, distance: 3.9
click at [436, 31] on div "Enabled Version 2 - Created on 29 August 2025 L DDS_Hawk_H2_SBAN_CNS_CTR_MULT_M…" at bounding box center [229, 140] width 458 height 223
click at [439, 36] on button at bounding box center [445, 40] width 13 height 11
click at [417, 55] on link "Edit" at bounding box center [428, 53] width 48 height 13
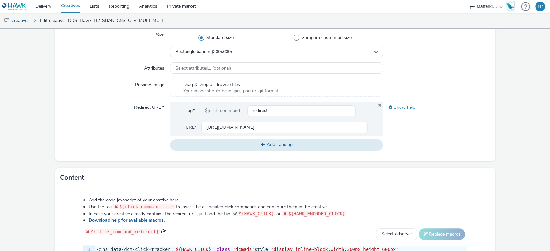
scroll to position [305, 0]
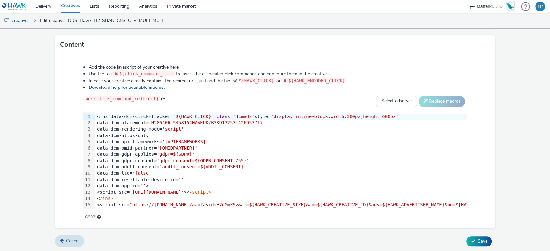
click at [176, 166] on span "'addtl_consent=${ADDTL_CONSENT}'" at bounding box center [202, 166] width 87 height 5
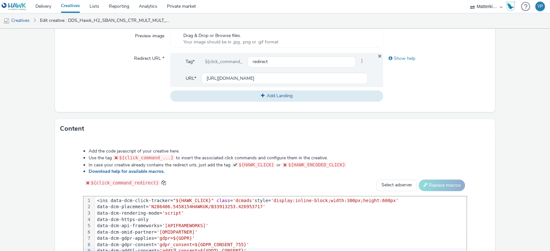
scroll to position [219, 0]
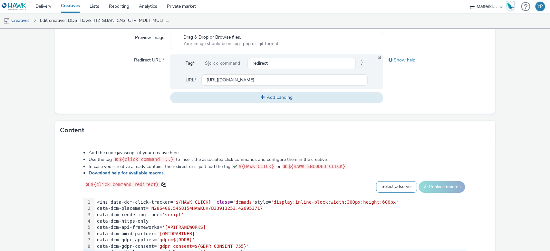
click at [388, 183] on select "Select adserver Sizmek DCM Adform Sting" at bounding box center [396, 187] width 41 height 12
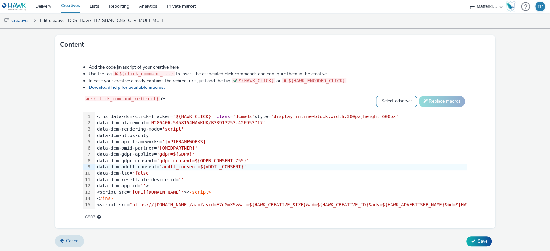
click at [387, 98] on select "Select adserver Sizmek DCM Adform Sting" at bounding box center [396, 102] width 41 height 12
click at [479, 171] on div "Add the code javascript of your creative here. Use the tag ${click_command_...}…" at bounding box center [275, 139] width 430 height 159
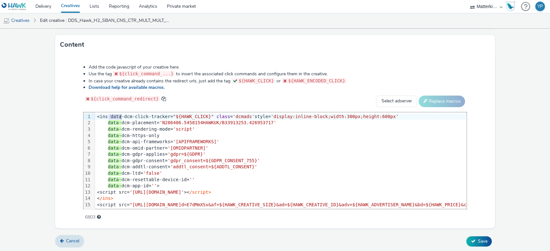
drag, startPoint x: 108, startPoint y: 115, endPoint x: 120, endPoint y: 115, distance: 12.6
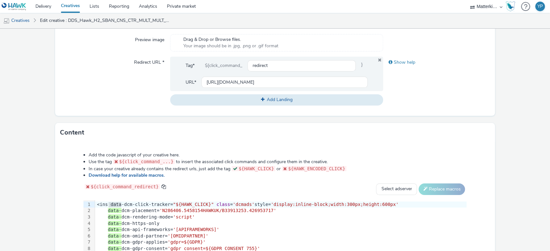
scroll to position [176, 0]
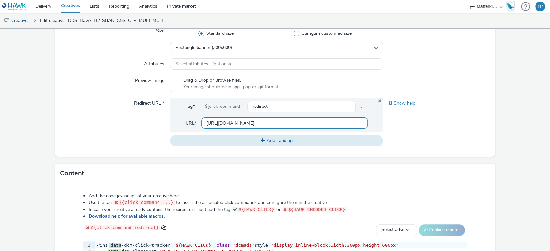
drag, startPoint x: 286, startPoint y: 122, endPoint x: 202, endPoint y: 122, distance: 83.8
click at [202, 122] on input "[URL][DOMAIN_NAME]" at bounding box center [284, 123] width 167 height 11
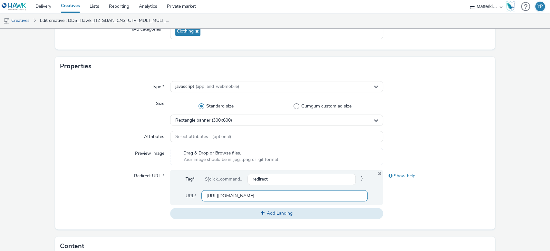
scroll to position [4, 0]
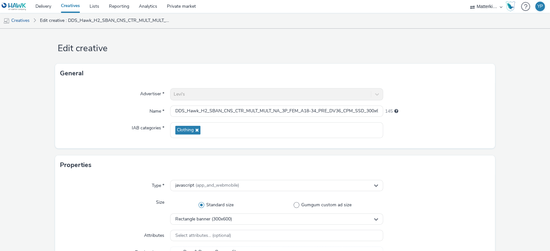
click at [70, 6] on link "Creatives" at bounding box center [70, 6] width 29 height 13
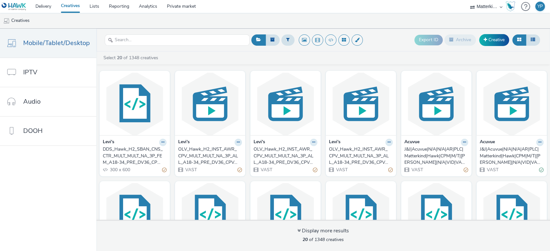
click at [348, 149] on div "OLV_Hawk_H2_INST_AWR_CPV_MULT_MULT_NA_3P_ALL_A18-34_PRE_DV36_CPV_SSD_6s_NS_DVID…" at bounding box center [359, 156] width 61 height 20
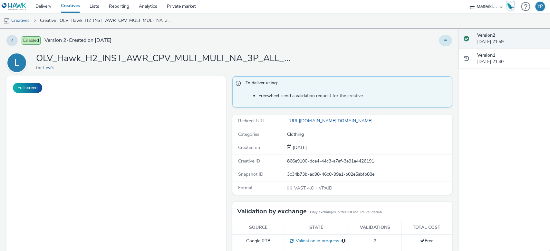
click at [439, 43] on button at bounding box center [445, 40] width 13 height 11
click at [431, 54] on link "Edit" at bounding box center [428, 53] width 48 height 13
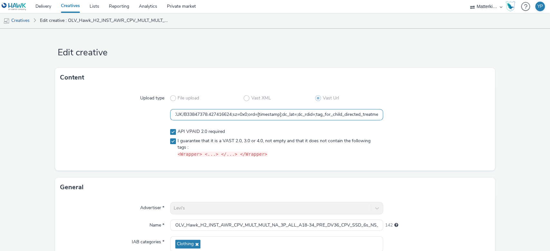
drag, startPoint x: 311, startPoint y: 113, endPoint x: 376, endPoint y: 116, distance: 64.8
click at [376, 116] on input "https://ad.doubleclick.net/ddm/pfadx/N286406.5458154HAWKUK/B33847378.427416624;…" at bounding box center [276, 114] width 213 height 11
drag, startPoint x: 416, startPoint y: 80, endPoint x: 416, endPoint y: 77, distance: 3.2
click at [416, 81] on div "Content" at bounding box center [275, 77] width 440 height 19
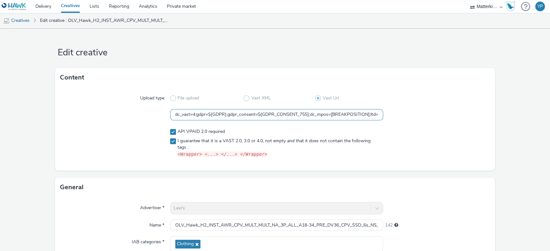
drag, startPoint x: 172, startPoint y: 113, endPoint x: 502, endPoint y: 117, distance: 329.9
click at [502, 117] on form "Edit creative Content Upload type File upload Vast XML Vast Url https://ad.doub…" at bounding box center [275, 204] width 550 height 351
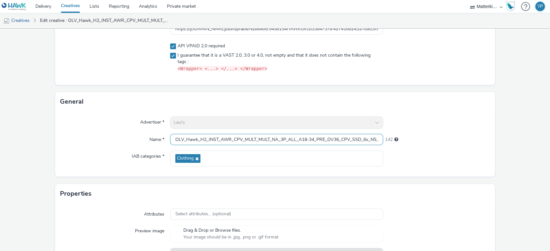
scroll to position [0, 92]
drag, startPoint x: 329, startPoint y: 140, endPoint x: 527, endPoint y: 148, distance: 198.0
click at [544, 149] on div "Edit creative Content Upload type File upload Vast XML Vast Url https://ad.doub…" at bounding box center [275, 140] width 550 height 223
click at [370, 138] on input "OLV_Hawk_H2_INST_AWR_CPV_MULT_MULT_NA_3P_ALL_A18-34_PRE_DV36_CPV_SSD_6s_NS_DVID…" at bounding box center [276, 139] width 213 height 11
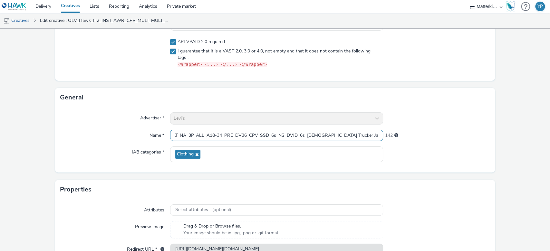
drag, startPoint x: 365, startPoint y: 133, endPoint x: 494, endPoint y: 139, distance: 129.0
click at [494, 139] on form "Edit creative Content Upload type File upload Vast XML Vast Url https://ad.doub…" at bounding box center [275, 114] width 550 height 351
click at [364, 134] on input "OLV_Hawk_H2_INST_AWR_CPV_MULT_MULT_NA_3P_ALL_A18-34_PRE_DV36_CPV_SSD_6s_NS_DVID…" at bounding box center [276, 135] width 213 height 11
click at [415, 173] on form "Edit creative Content Upload type File upload Vast XML Vast Url https://ad.doub…" at bounding box center [275, 114] width 550 height 351
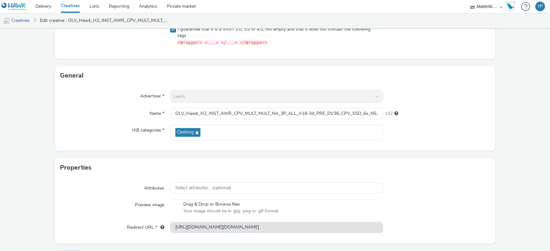
scroll to position [128, 0]
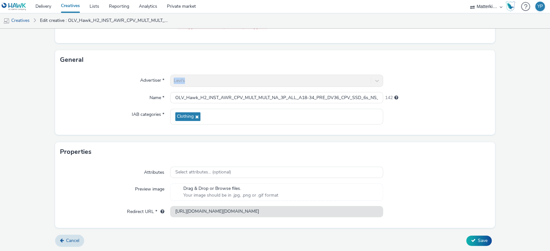
drag, startPoint x: 171, startPoint y: 79, endPoint x: 242, endPoint y: 78, distance: 70.6
click at [242, 78] on div "Levi's" at bounding box center [276, 81] width 213 height 12
click at [137, 200] on div "Attributes Select attributes... (optional) Preview image Drag & Drop or Browse …" at bounding box center [275, 195] width 440 height 66
click at [136, 200] on div "Preview image" at bounding box center [115, 192] width 110 height 17
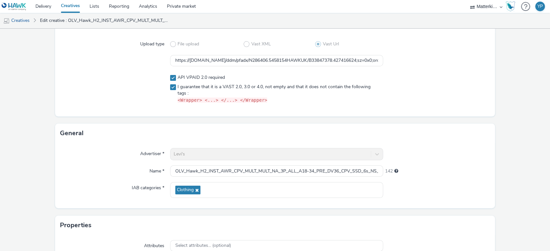
scroll to position [0, 0]
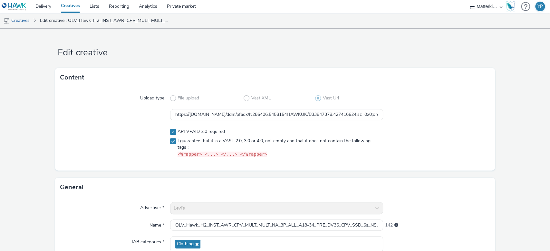
click at [69, 6] on link "Creatives" at bounding box center [70, 6] width 29 height 13
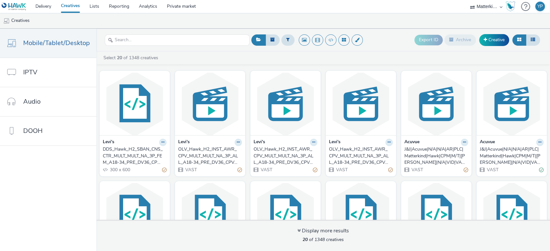
click at [271, 159] on div "OLV_Hawk_H2_INST_AWR_CPV_MULT_MULT_NA_3P_ALL_A18-34_PRE_DV36_CPV_SSD_6s_NS_DVID…" at bounding box center [284, 156] width 61 height 20
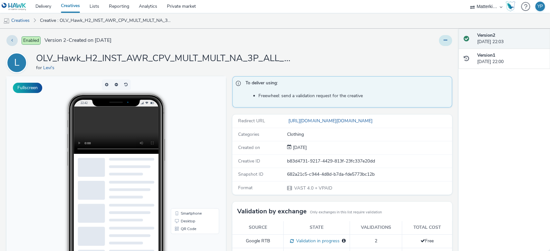
click at [444, 41] on icon at bounding box center [446, 40] width 4 height 5
click at [429, 56] on link "Edit" at bounding box center [428, 53] width 48 height 13
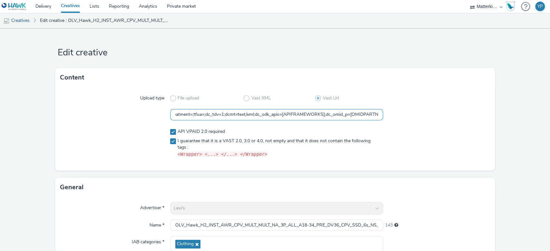
scroll to position [0, 539]
drag, startPoint x: 319, startPoint y: 114, endPoint x: 472, endPoint y: 118, distance: 153.1
click at [472, 118] on div "https://ad.doubleclick.net/ddm/pfadx/N286406.5458154HAWKUK/B33847378.427416627;…" at bounding box center [275, 115] width 430 height 12
click at [153, 178] on div "General" at bounding box center [275, 187] width 440 height 19
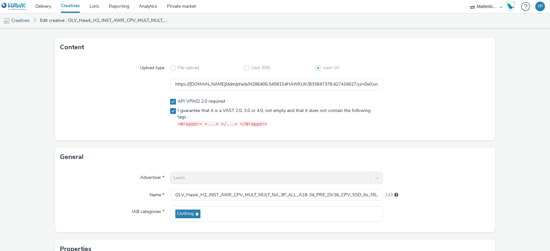
scroll to position [43, 0]
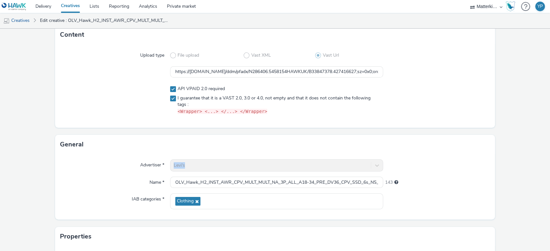
drag, startPoint x: 197, startPoint y: 161, endPoint x: 149, endPoint y: 173, distance: 49.5
click at [140, 164] on div "Advertiser * Levi's" at bounding box center [275, 165] width 430 height 12
drag, startPoint x: 349, startPoint y: 182, endPoint x: 488, endPoint y: 185, distance: 138.9
click at [488, 185] on div "Advertiser * Levi's Name * OLV_Hawk_H2_INST_AWR_CPV_MULT_MULT_NA_3P_ALL_A18-34_…" at bounding box center [275, 186] width 440 height 65
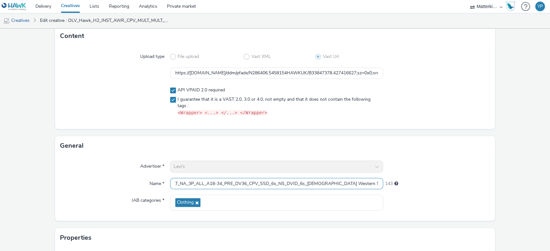
drag, startPoint x: 343, startPoint y: 183, endPoint x: 492, endPoint y: 186, distance: 149.5
click at [492, 186] on form "Edit creative Content Upload type File upload Vast XML Vast Url https://ad.doub…" at bounding box center [275, 162] width 550 height 351
click at [361, 181] on input "OLV_Hawk_H2_INST_AWR_CPV_MULT_MULT_NA_3P_ALL_A18-34_PRE_DV36_CPV_SSD_6s_NS_DVID…" at bounding box center [276, 183] width 213 height 11
click at [439, 213] on div "Advertiser * Levi's Name * OLV_Hawk_H2_INST_AWR_CPV_MULT_MULT_NA_3P_ALL_A18-34_…" at bounding box center [275, 188] width 440 height 65
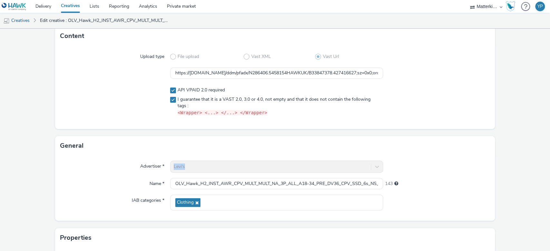
drag, startPoint x: 191, startPoint y: 164, endPoint x: 131, endPoint y: 166, distance: 60.0
click at [132, 166] on div "Advertiser * Levi's" at bounding box center [275, 167] width 430 height 12
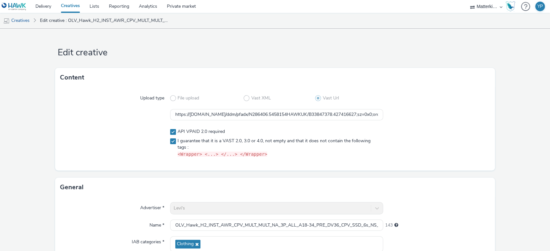
click at [83, 8] on link "Creatives" at bounding box center [70, 6] width 29 height 13
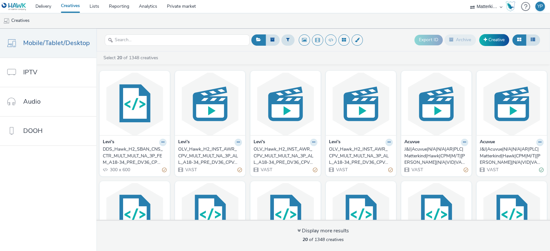
click at [206, 160] on div "OLV_Hawk_H2_INST_AWR_CPV_MULT_MULT_NA_3P_ALL_A18-34_PRE_DV36_CPV_SSD_6s_NS_DVID…" at bounding box center [208, 156] width 61 height 20
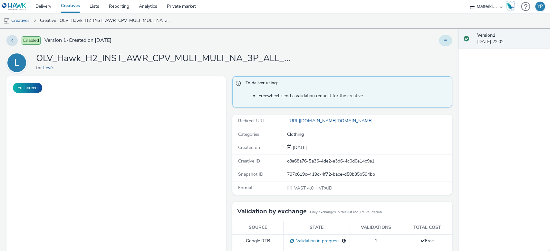
click at [439, 40] on button at bounding box center [445, 40] width 13 height 11
click at [423, 53] on link "Edit" at bounding box center [428, 53] width 48 height 13
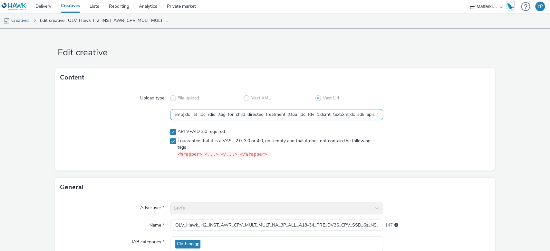
scroll to position [0, 539]
drag, startPoint x: 337, startPoint y: 118, endPoint x: 485, endPoint y: 134, distance: 148.7
click at [485, 134] on div "Upload type File upload Vast XML Vast Url https://ad.doubleclick.net/ddm/pfadx/…" at bounding box center [275, 128] width 440 height 83
click at [419, 149] on div at bounding box center [436, 143] width 107 height 34
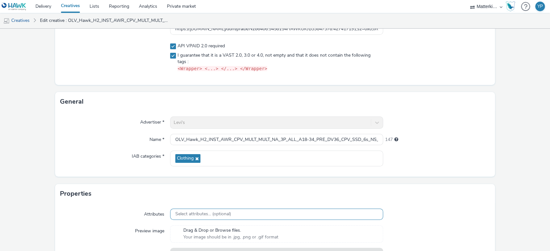
scroll to position [128, 0]
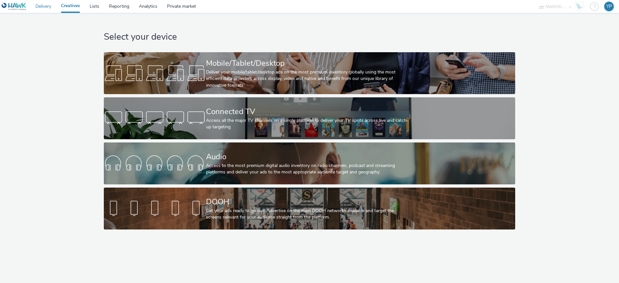
click at [40, 9] on link "Delivery" at bounding box center [43, 6] width 25 height 13
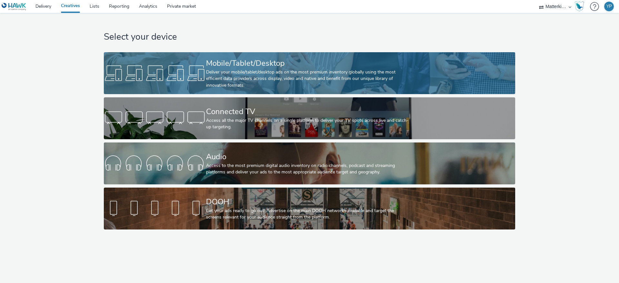
click at [216, 87] on div "Deliver your mobile/tablet/desktop ads on the most premium inventory globally u…" at bounding box center [308, 79] width 204 height 20
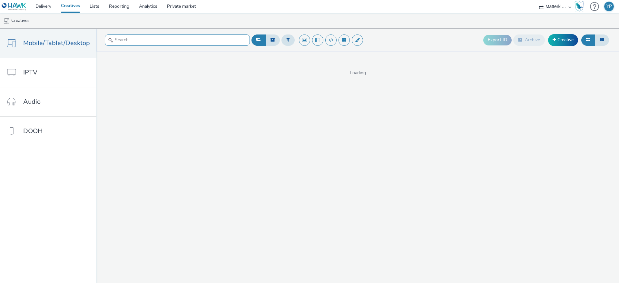
click at [171, 42] on input "text" at bounding box center [177, 39] width 145 height 11
click at [206, 44] on input "levi" at bounding box center [177, 39] width 145 height 11
type input "l"
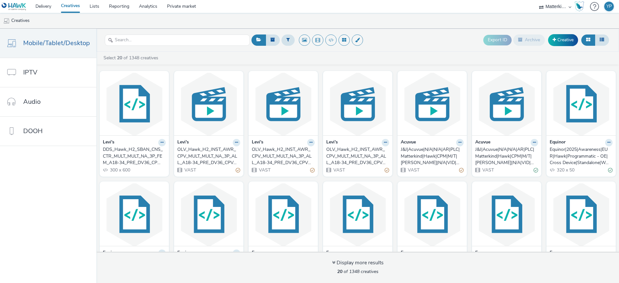
click at [344, 155] on div "OLV_Hawk_H2_INST_AWR_CPV_MULT_MULT_NA_3P_ALL_A18-34_PRE_DV36_CPV_SSD_6s_NS_DVID…" at bounding box center [356, 156] width 60 height 20
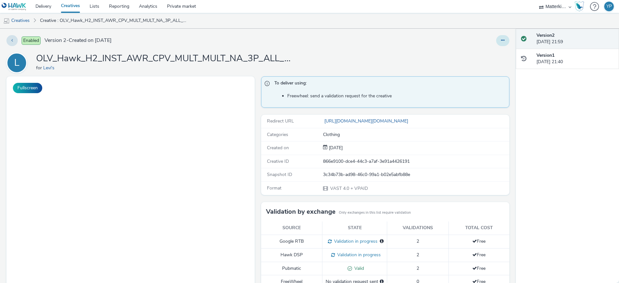
click at [496, 44] on button at bounding box center [502, 40] width 13 height 11
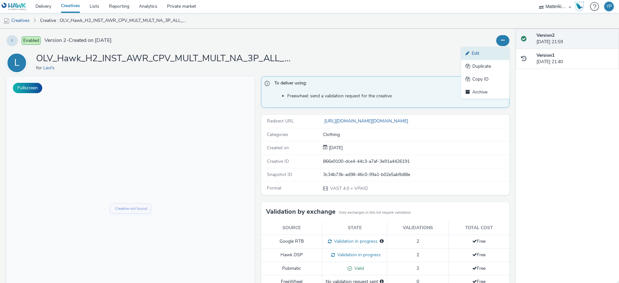
click at [478, 52] on link "Edit" at bounding box center [485, 53] width 48 height 13
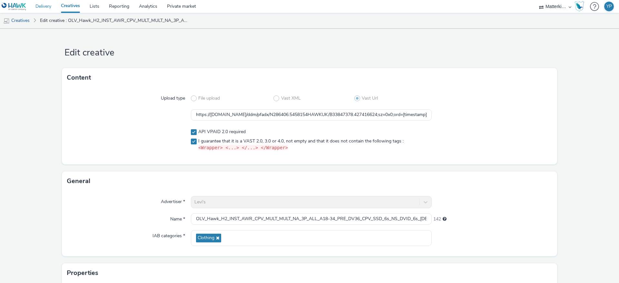
click at [52, 6] on link "Delivery" at bounding box center [43, 6] width 25 height 13
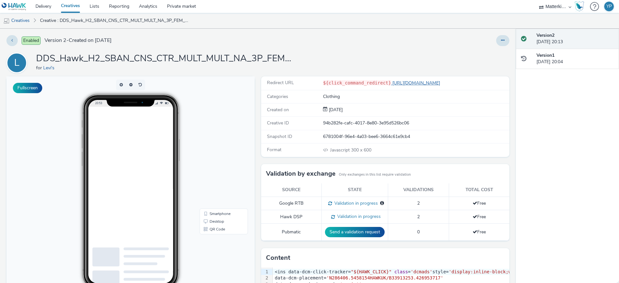
click at [420, 80] on link "[URL][DOMAIN_NAME]" at bounding box center [417, 83] width 52 height 6
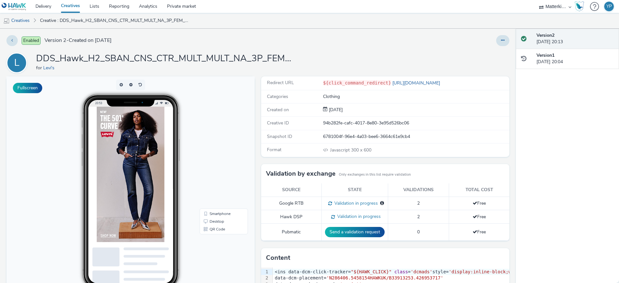
click at [113, 204] on img at bounding box center [145, 203] width 97 height 193
drag, startPoint x: 322, startPoint y: 97, endPoint x: 377, endPoint y: 101, distance: 55.9
click at [374, 99] on div "Clothing" at bounding box center [416, 96] width 186 height 6
drag, startPoint x: 367, startPoint y: 126, endPoint x: 412, endPoint y: 133, distance: 45.9
click at [401, 130] on div "Redirect URL ${click_command_redirect} [URL][DOMAIN_NAME] Categories Clothing C…" at bounding box center [385, 116] width 248 height 81
